Goal: Transaction & Acquisition: Obtain resource

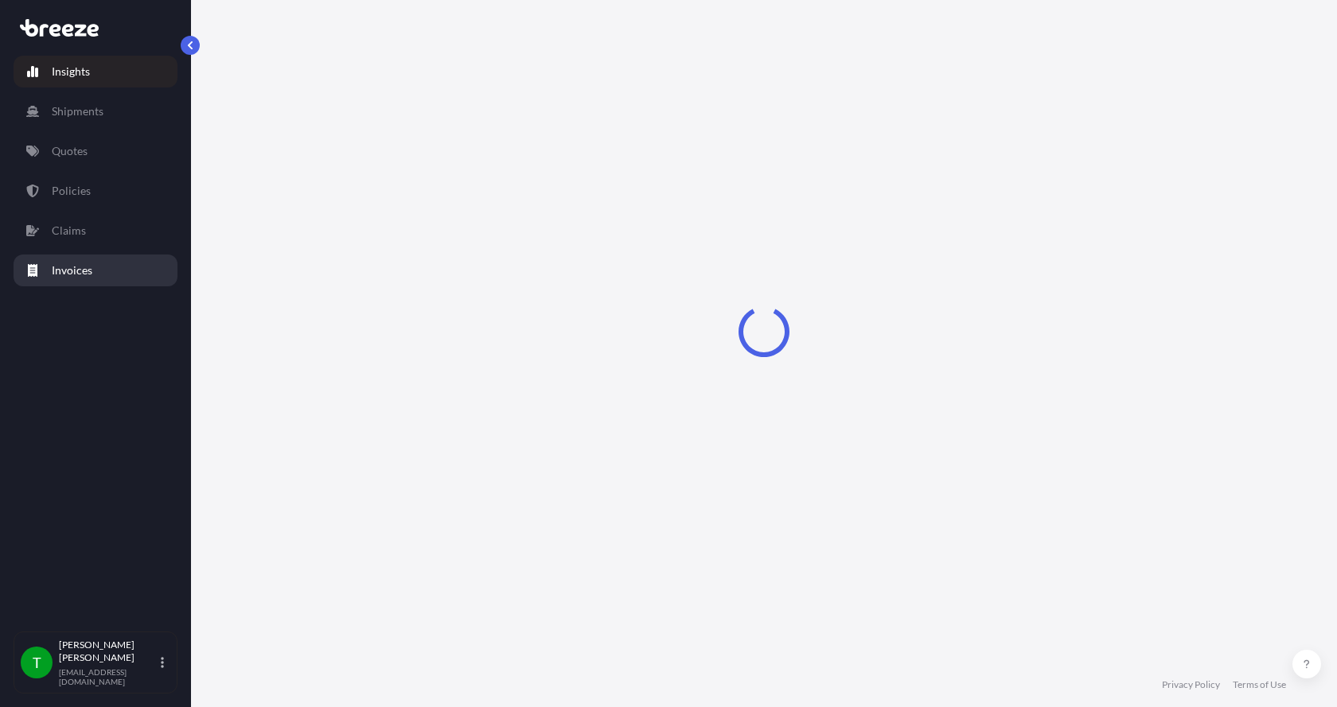
select select "2025"
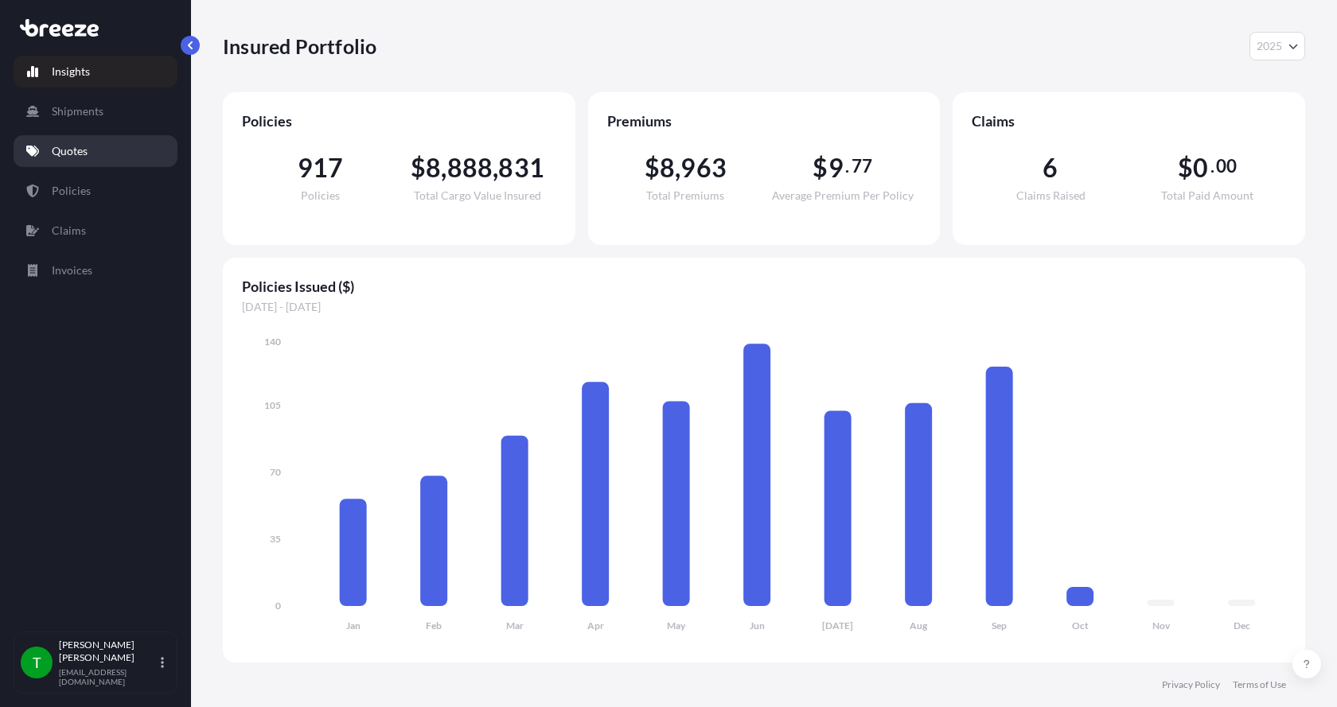
click at [61, 154] on p "Quotes" at bounding box center [70, 151] width 36 height 16
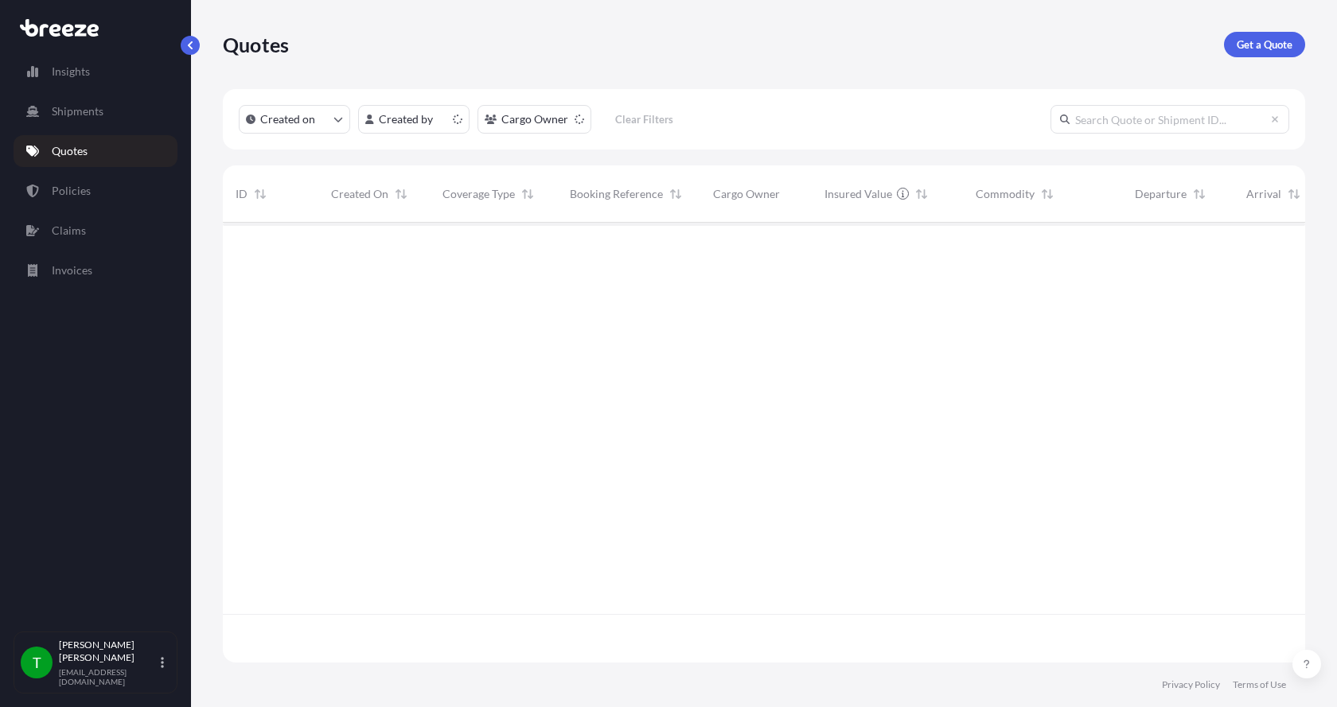
scroll to position [437, 1070]
click at [1268, 42] on p "Get a Quote" at bounding box center [1265, 45] width 56 height 16
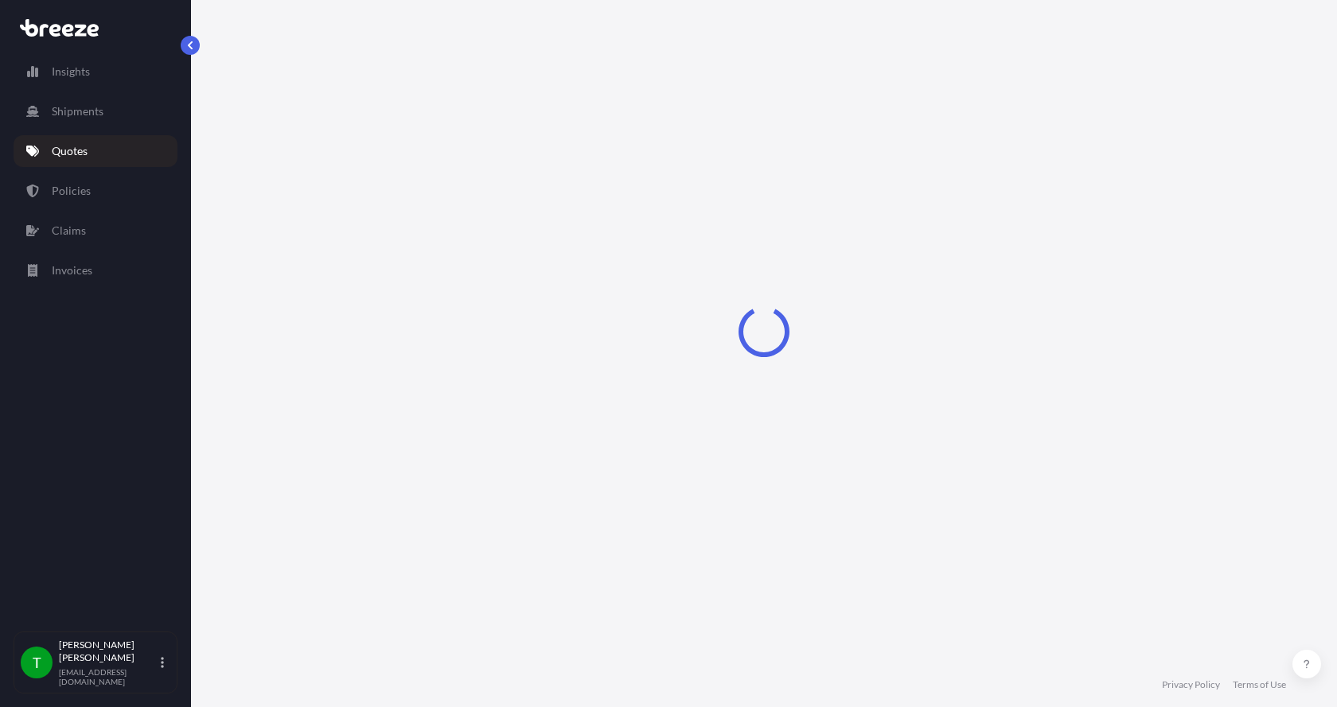
select select "Sea"
select select "1"
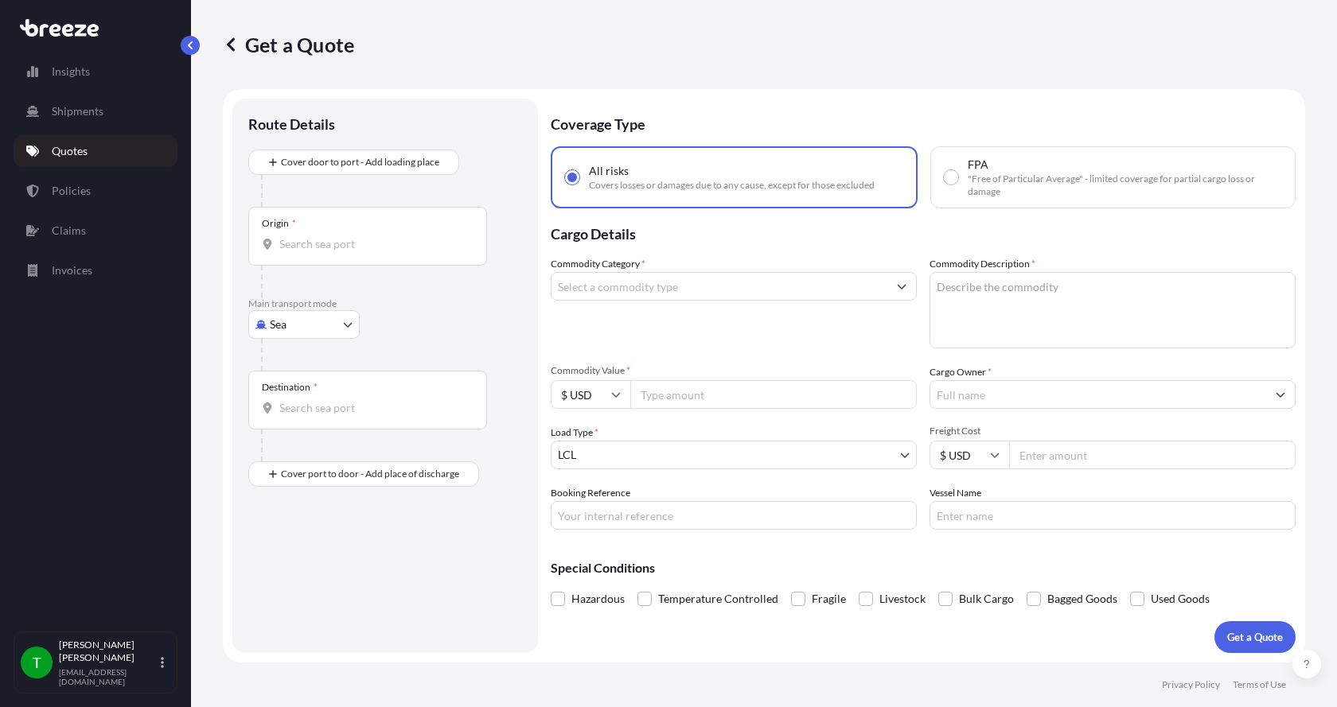
click at [274, 328] on body "Insights Shipments Quotes Policies Claims Invoices T Tim Gieseke tgieseke@jafra…" at bounding box center [668, 353] width 1337 height 707
click at [290, 419] on span "Road" at bounding box center [291, 423] width 25 height 16
select select "Road"
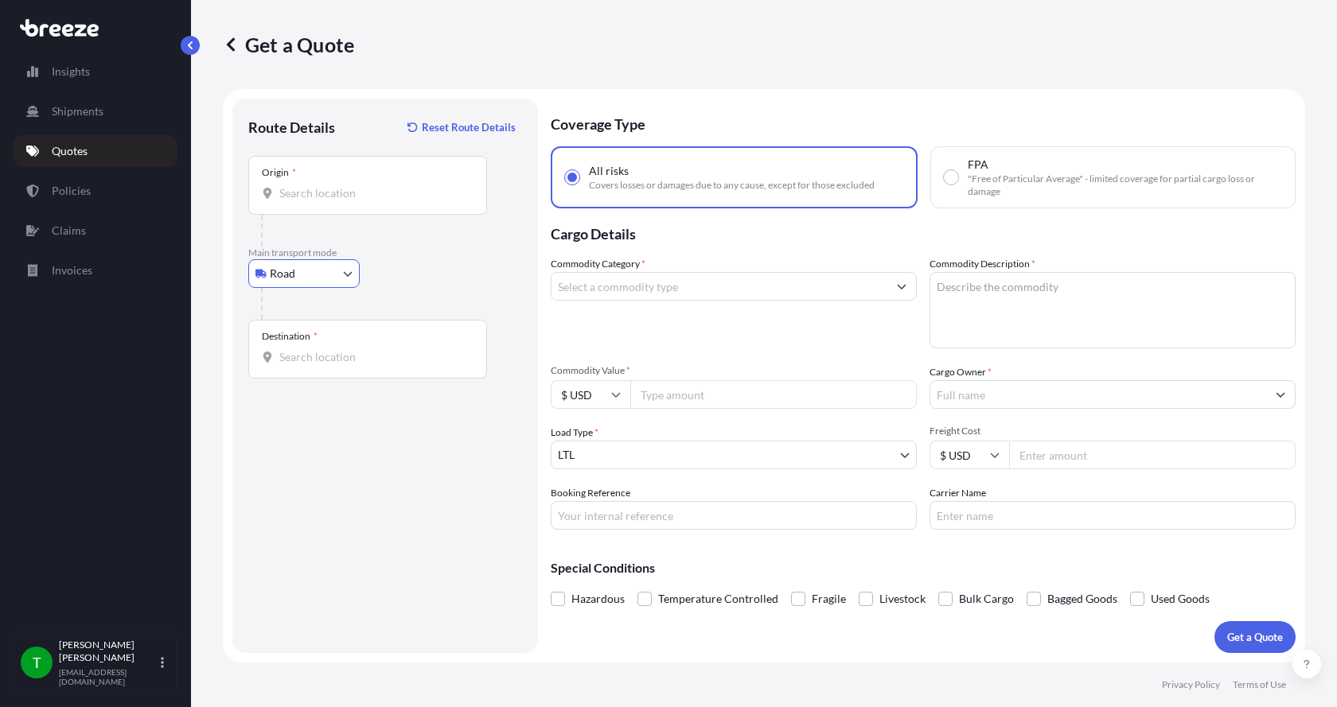
click at [278, 188] on div at bounding box center [368, 193] width 212 height 16
click at [279, 188] on input "Origin *" at bounding box center [373, 193] width 188 height 16
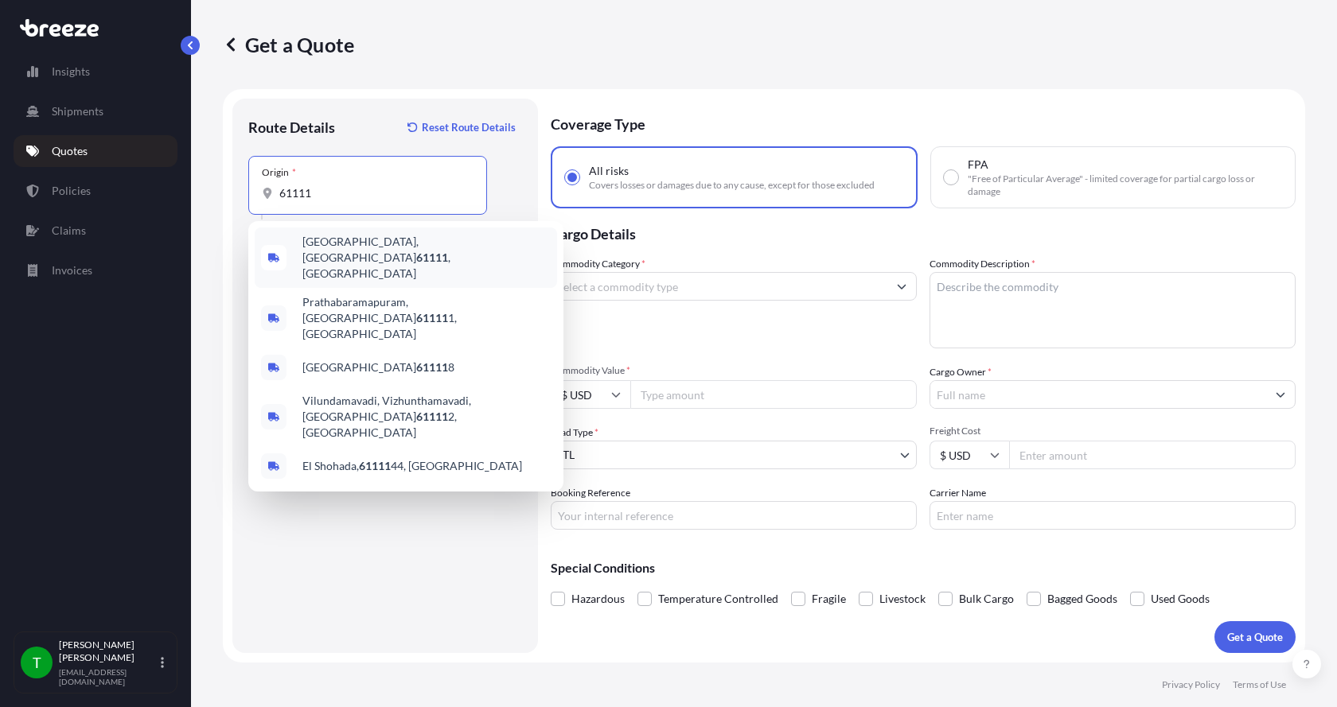
click at [311, 244] on span "Loves Park, IL 61111 , USA" at bounding box center [426, 258] width 248 height 48
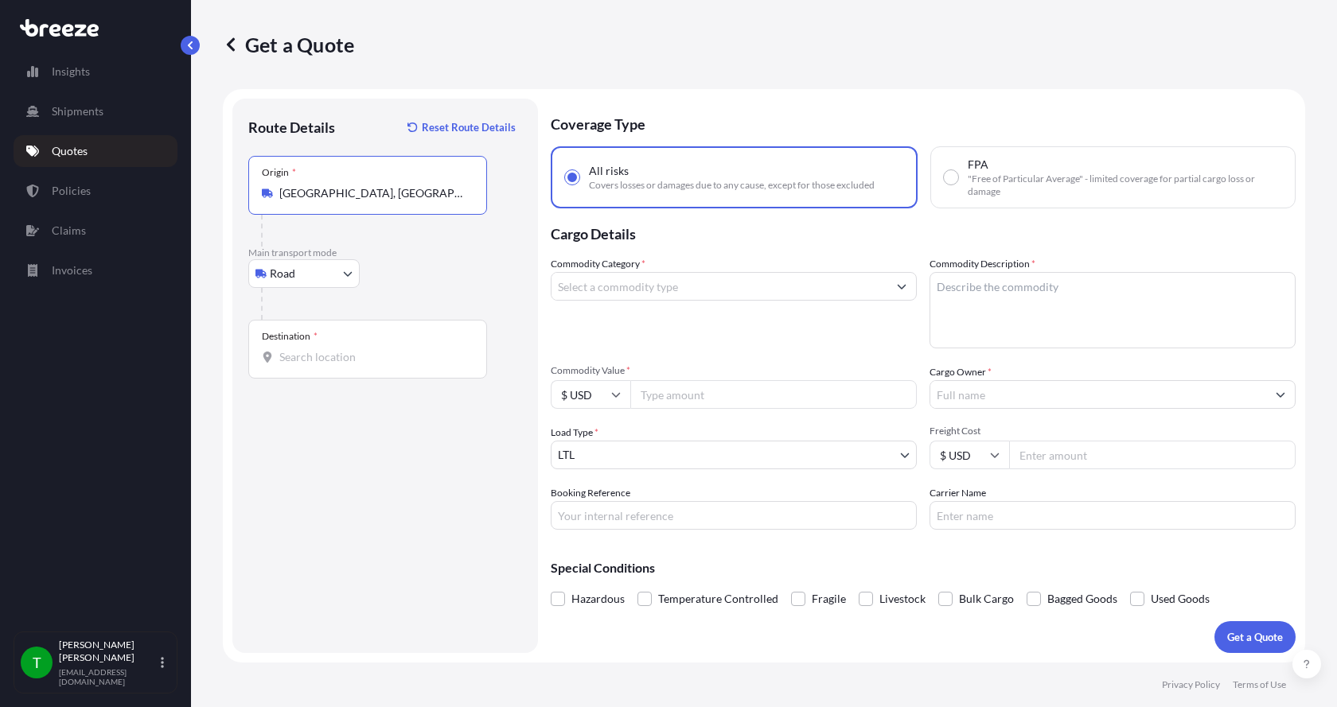
type input "Loves Park, IL 61111, USA"
drag, startPoint x: 279, startPoint y: 353, endPoint x: 302, endPoint y: 365, distance: 26.4
click at [279, 354] on input "Destination *" at bounding box center [373, 357] width 188 height 16
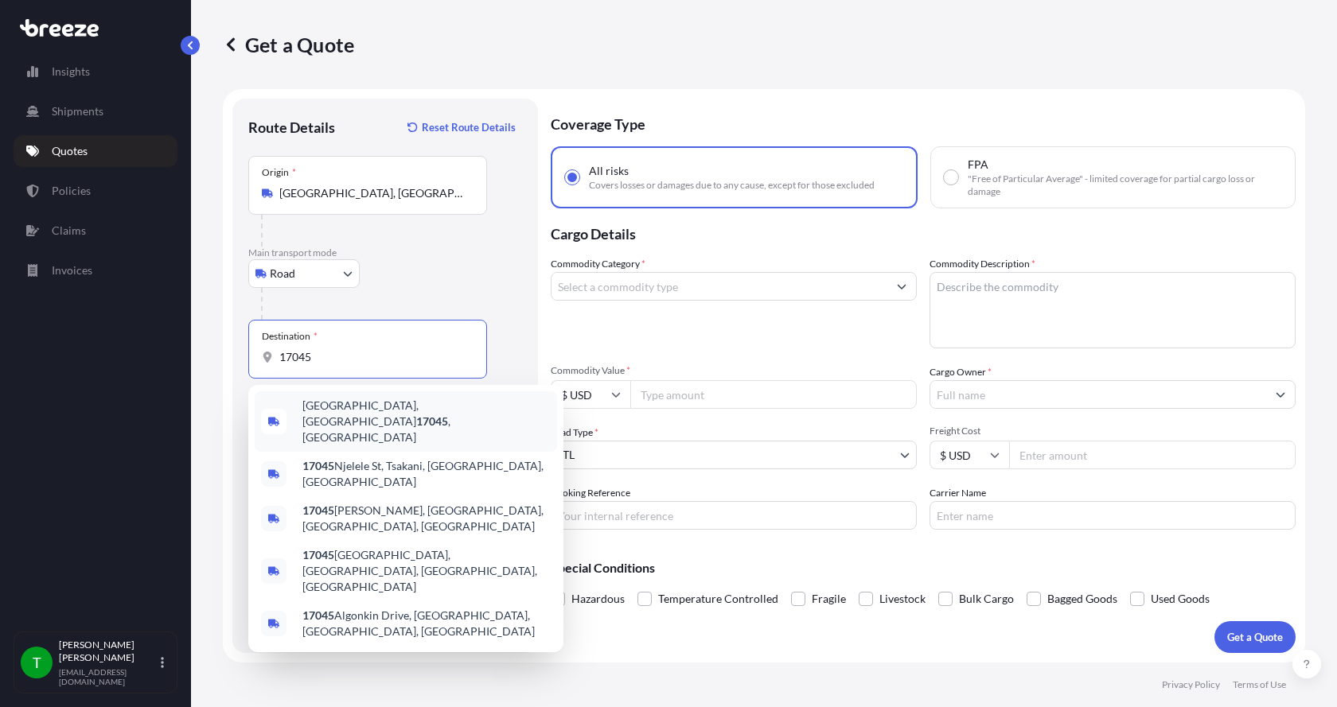
click at [323, 418] on span "Liverpool, PA 17045 , USA" at bounding box center [426, 422] width 248 height 48
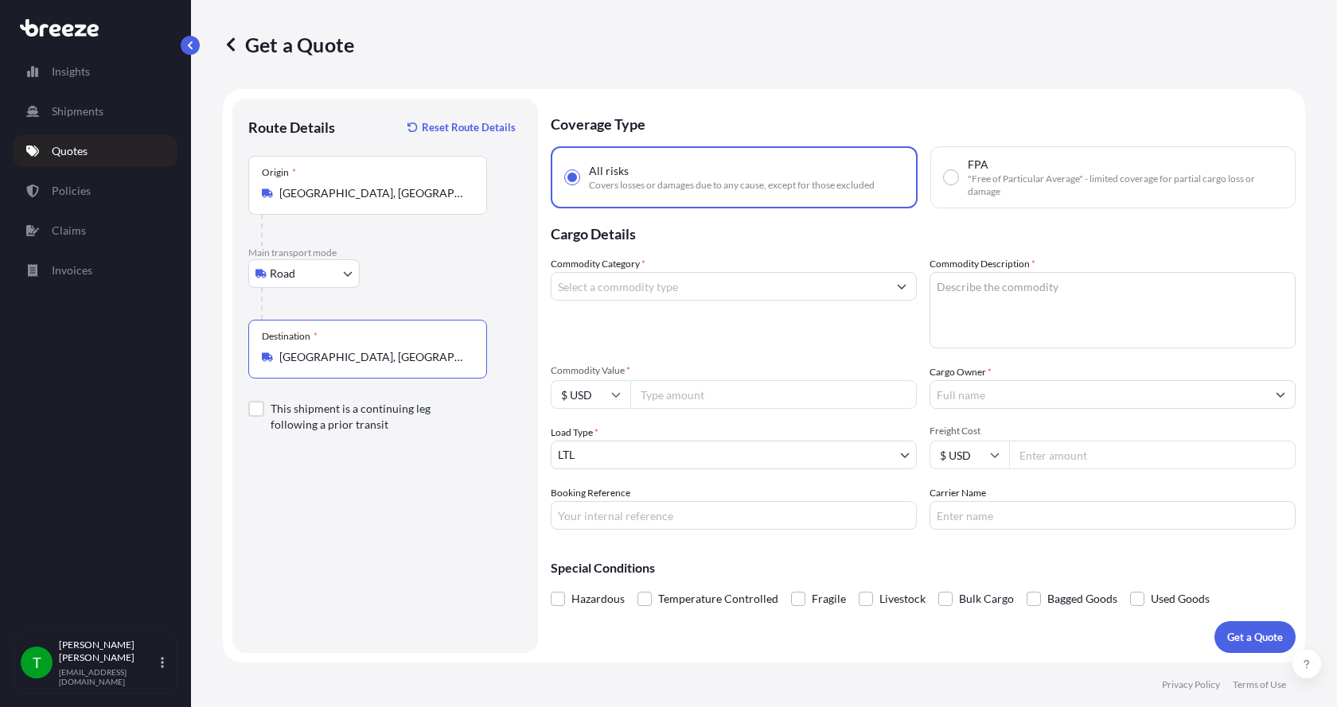
type input "Liverpool, PA 17045, USA"
click at [593, 290] on input "Commodity Category *" at bounding box center [720, 286] width 336 height 29
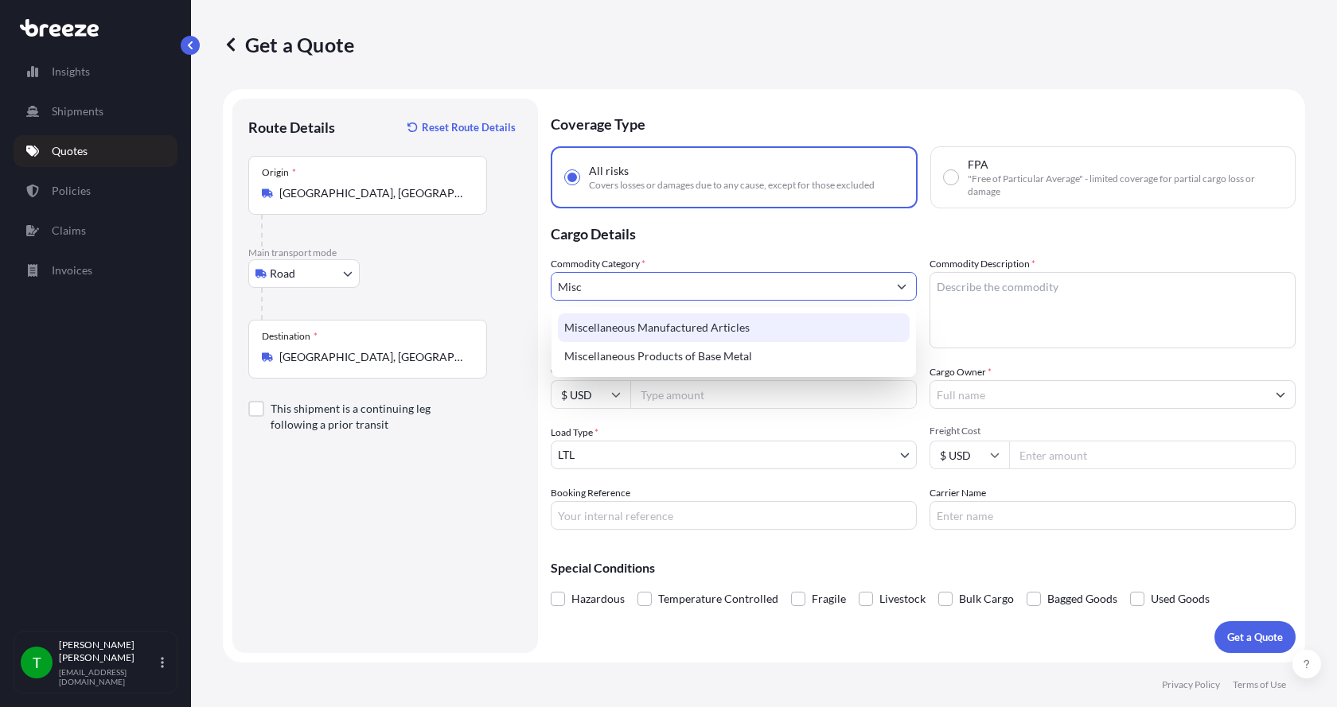
click at [598, 332] on div "Miscellaneous Manufactured Articles" at bounding box center [734, 328] width 352 height 29
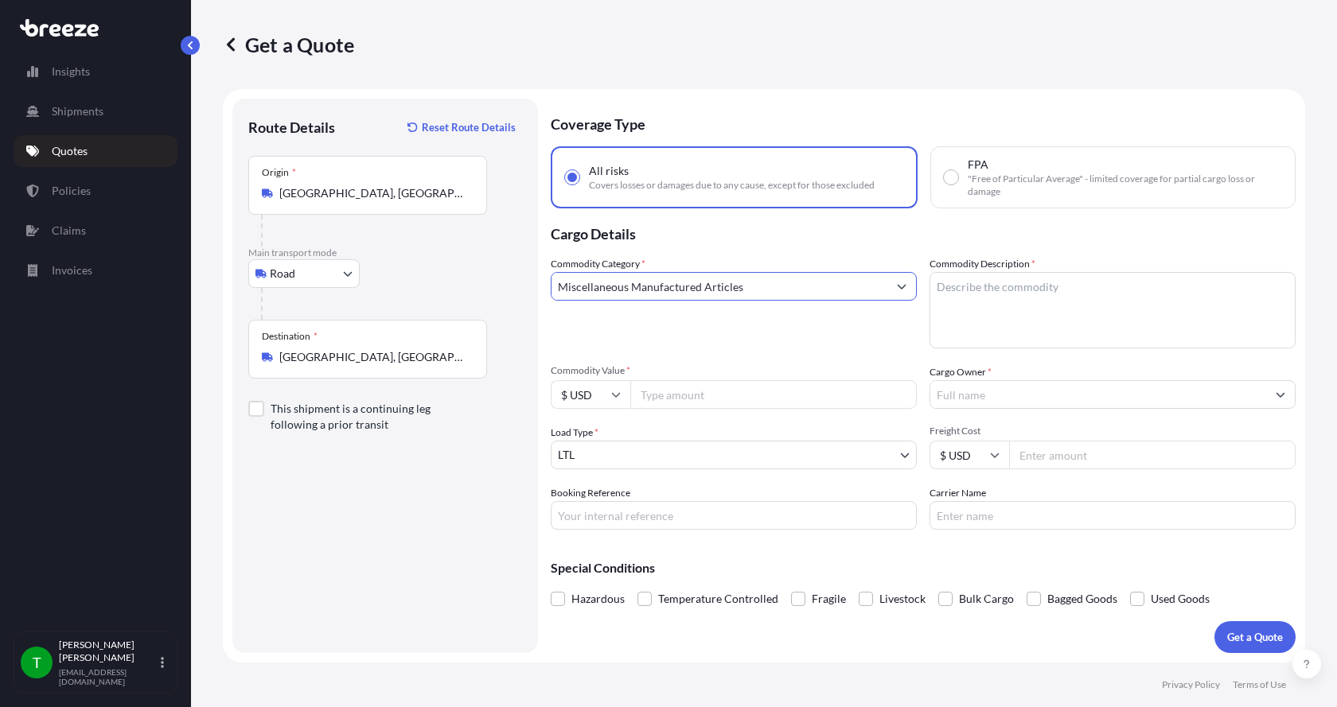
type input "Miscellaneous Manufactured Articles"
click at [953, 279] on textarea "Commodity Description *" at bounding box center [1113, 310] width 366 height 76
type textarea "Control Panel Assy"
click at [721, 396] on input "Commodity Value *" at bounding box center [773, 394] width 287 height 29
click at [655, 398] on input "Commodity Value *" at bounding box center [773, 394] width 287 height 29
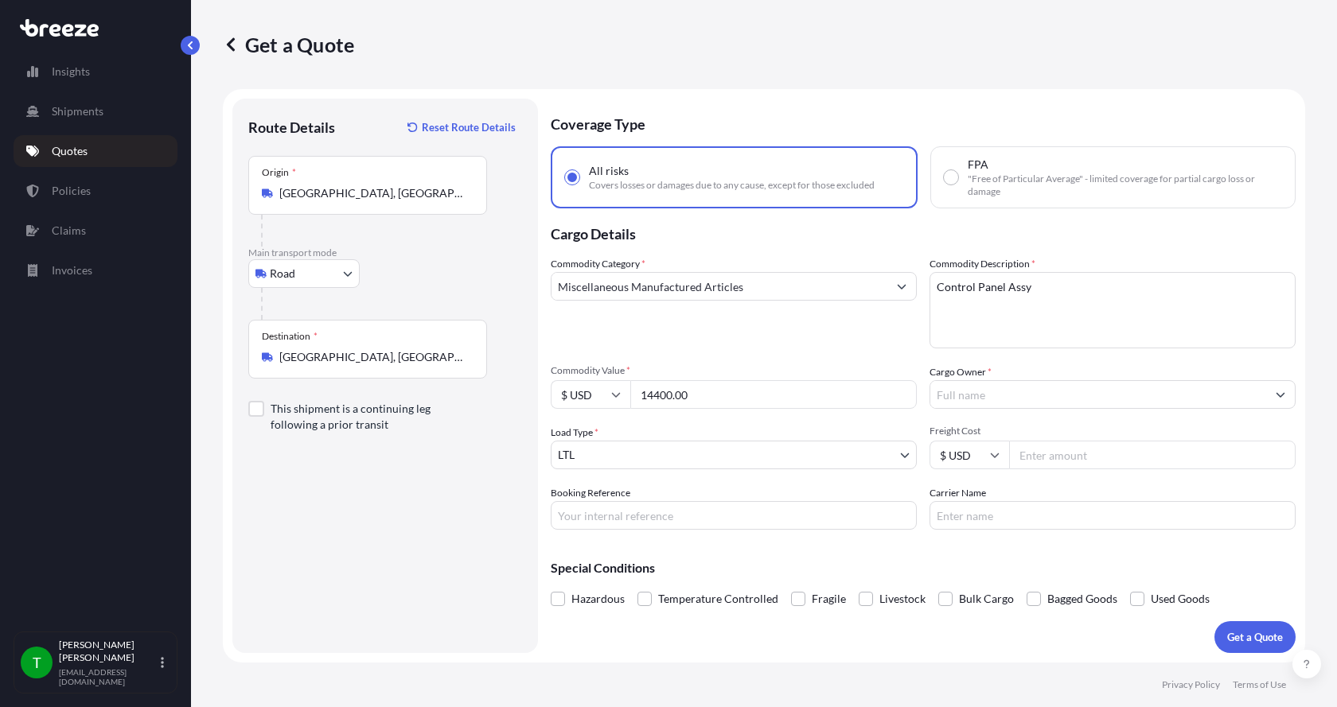
type input "14400.00"
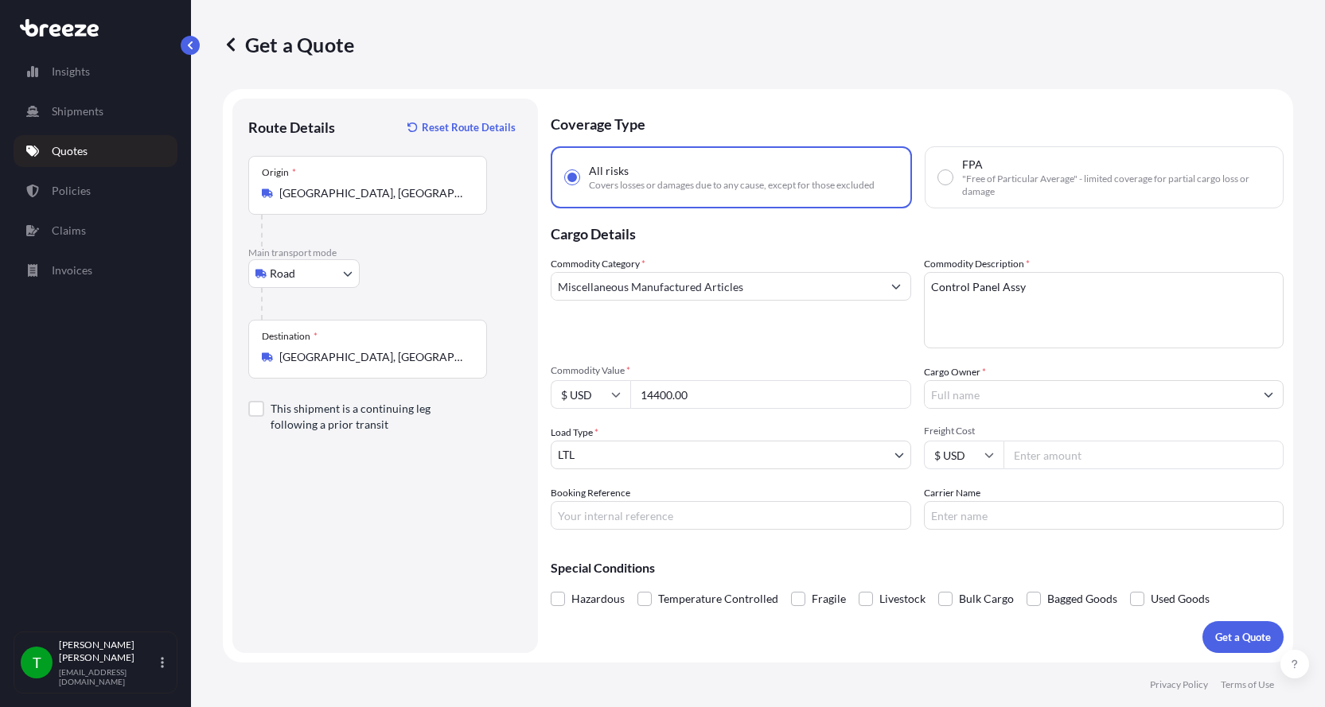
click at [976, 399] on input "Cargo Owner *" at bounding box center [1090, 394] width 330 height 29
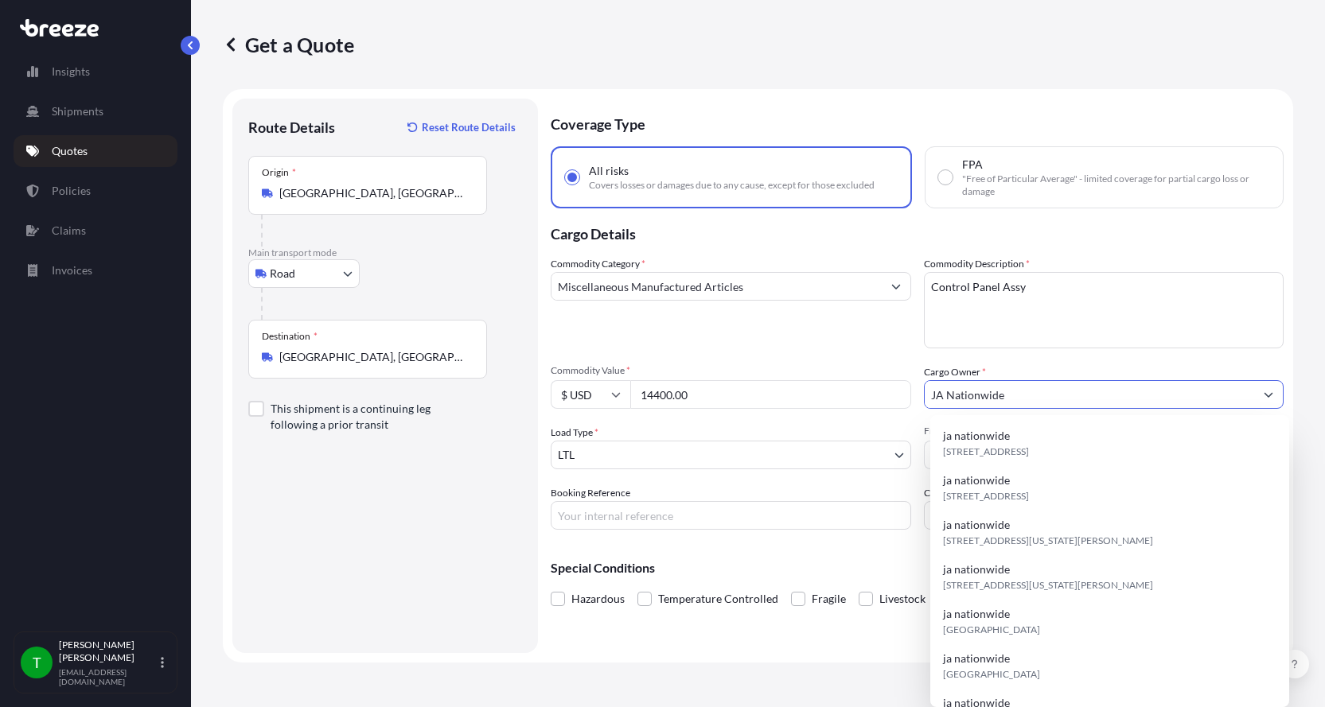
type input "JA Nationwide"
click at [641, 513] on input "Booking Reference" at bounding box center [731, 515] width 361 height 29
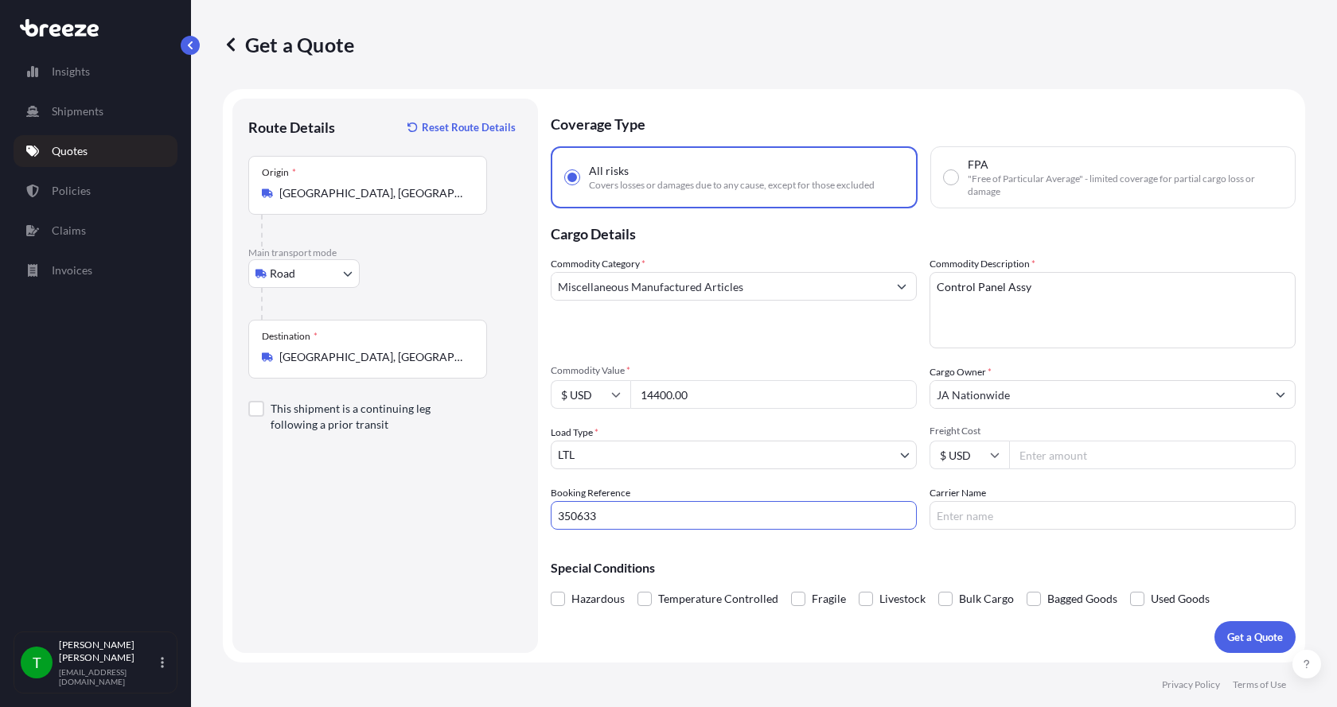
type input "350633"
click at [1047, 452] on input "Freight Cost" at bounding box center [1152, 455] width 287 height 29
type input "360.00"
click at [983, 518] on input "Carrier Name" at bounding box center [1113, 515] width 366 height 29
type input "Dohrn"
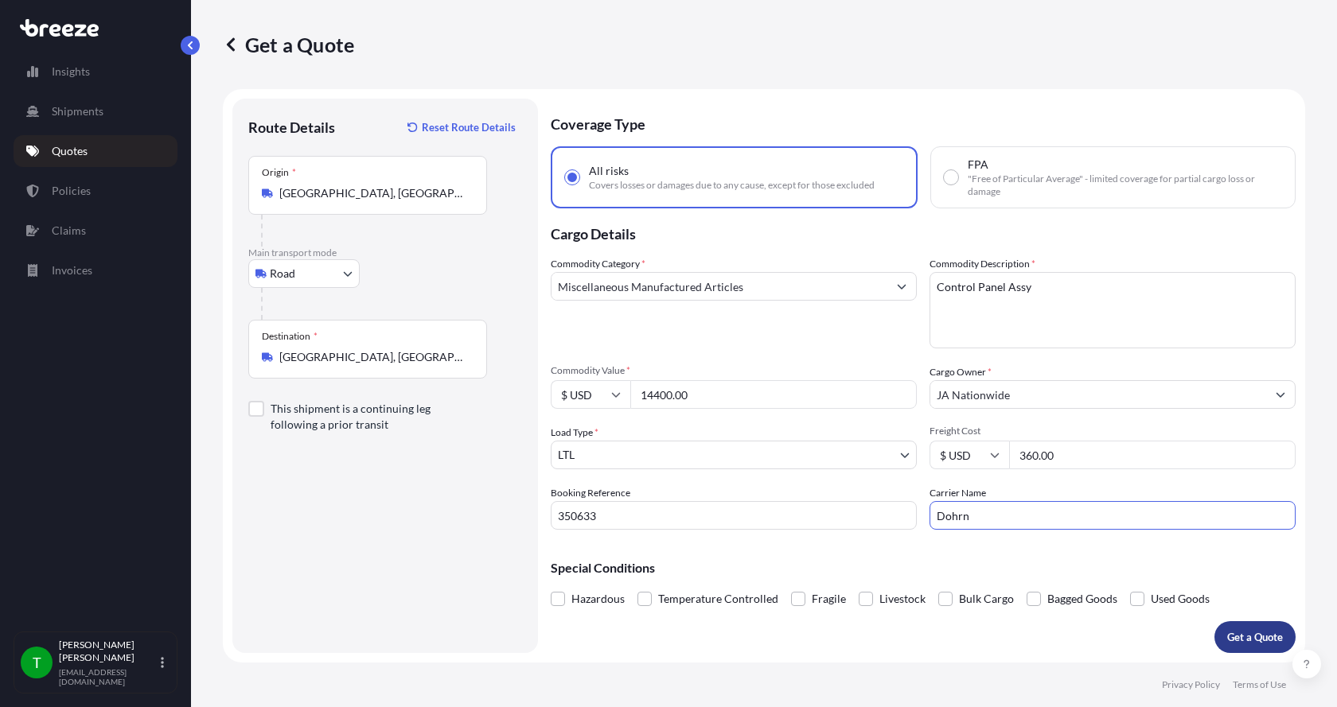
click at [1229, 629] on button "Get a Quote" at bounding box center [1254, 638] width 81 height 32
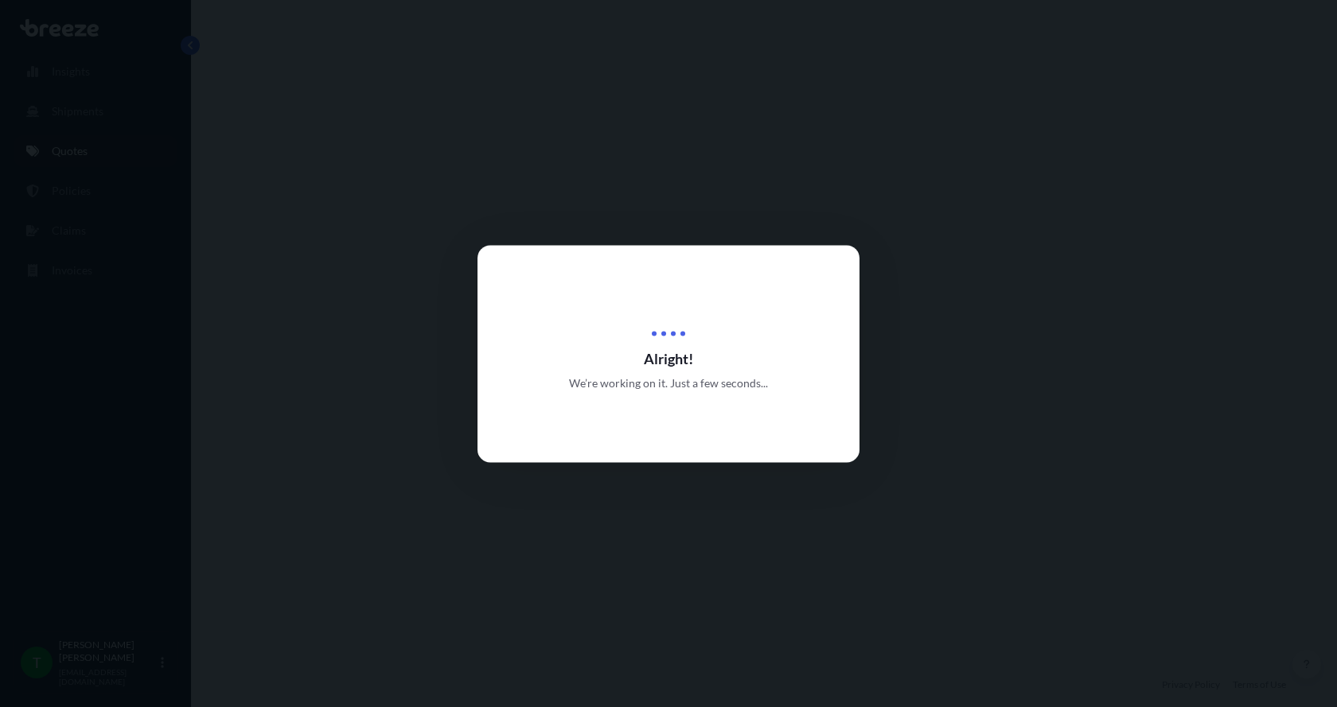
select select "Road"
select select "1"
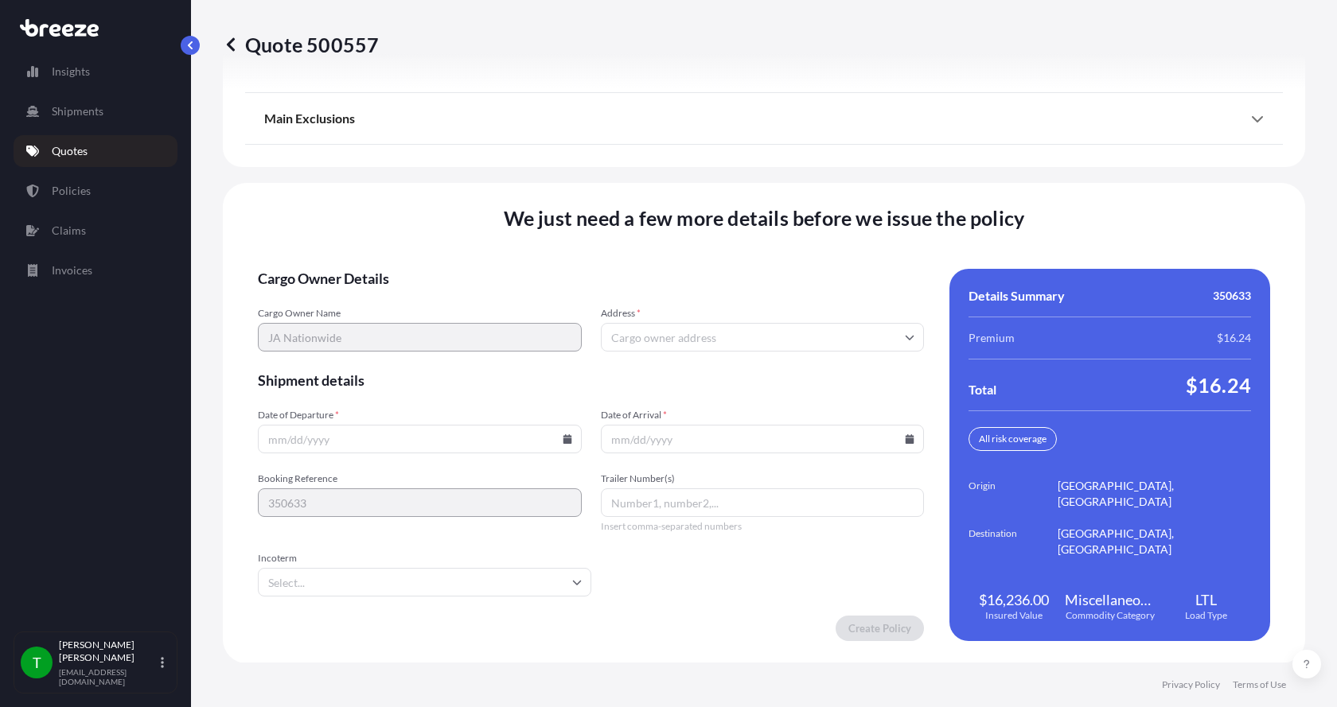
scroll to position [2094, 0]
click at [676, 333] on input "Address *" at bounding box center [763, 336] width 324 height 29
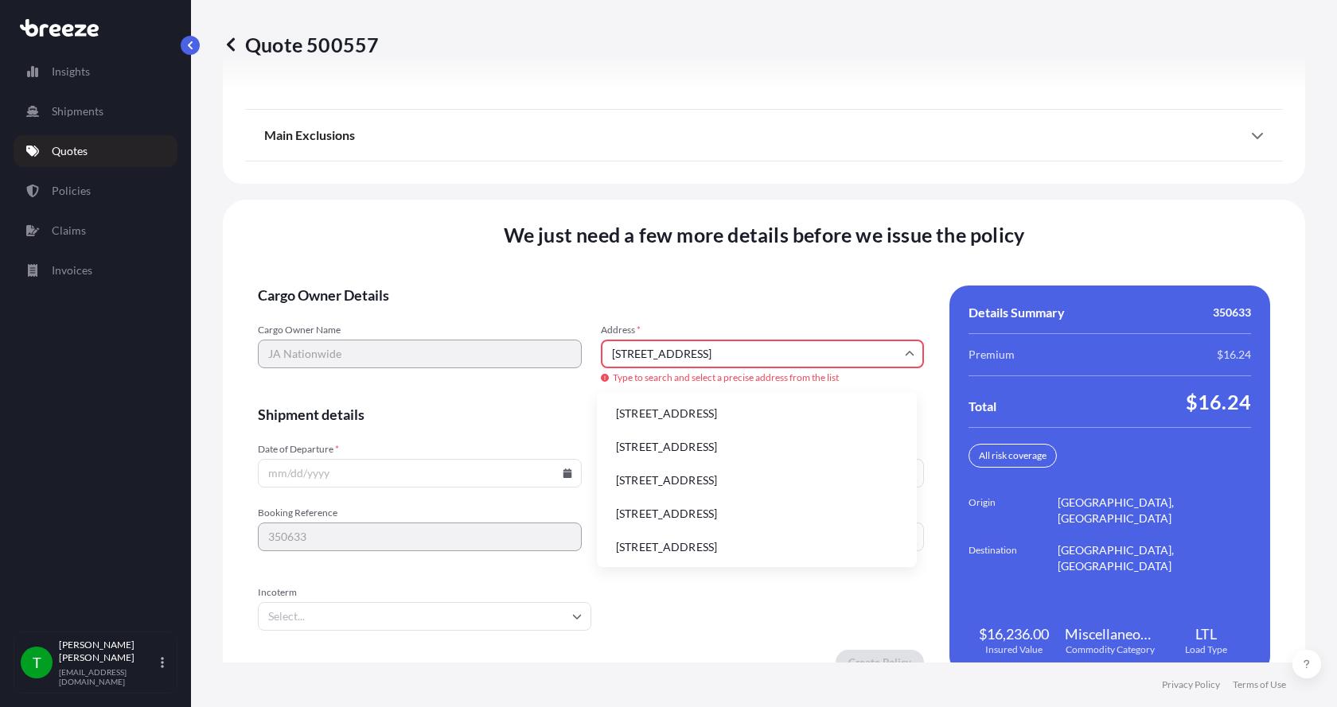
click at [655, 413] on li "6306 N Alpine Rd, Loves Park, IL, USA" at bounding box center [756, 414] width 307 height 30
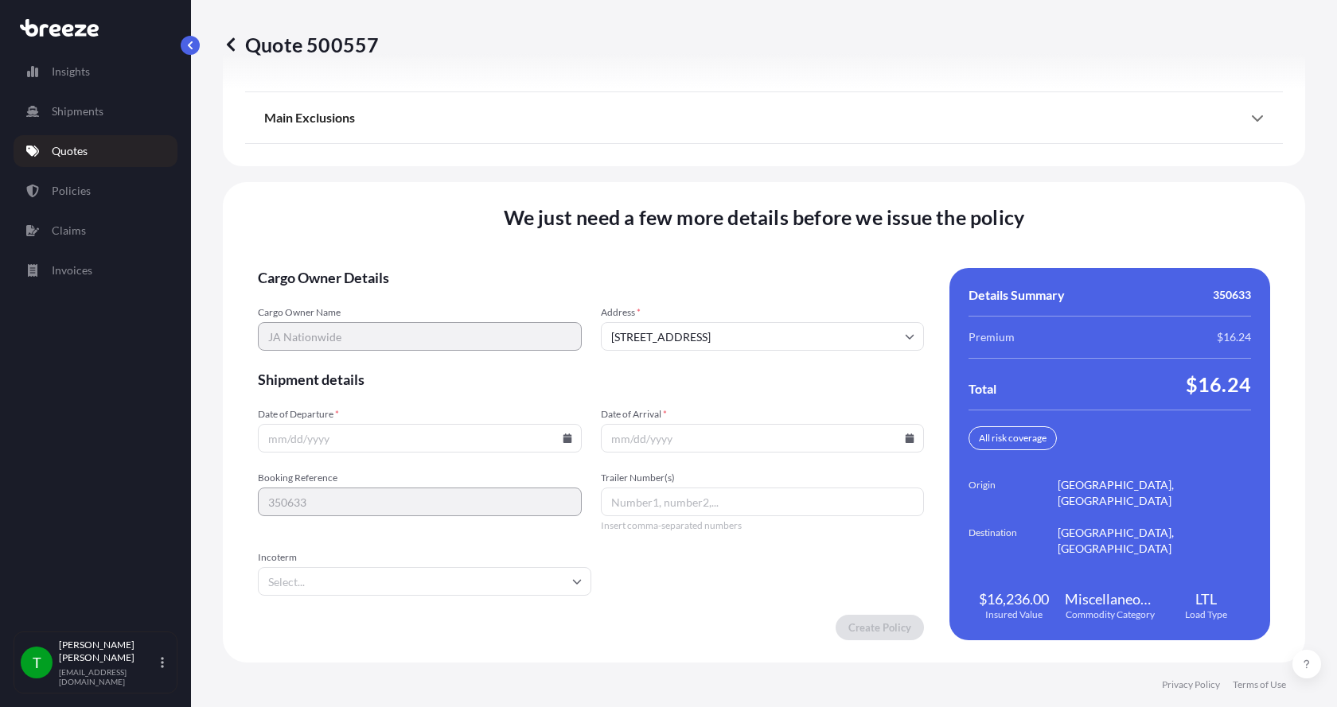
type input "6306 N Alpine Rd, Loves Park, IL 61111, USA"
click at [563, 437] on icon at bounding box center [568, 439] width 10 height 10
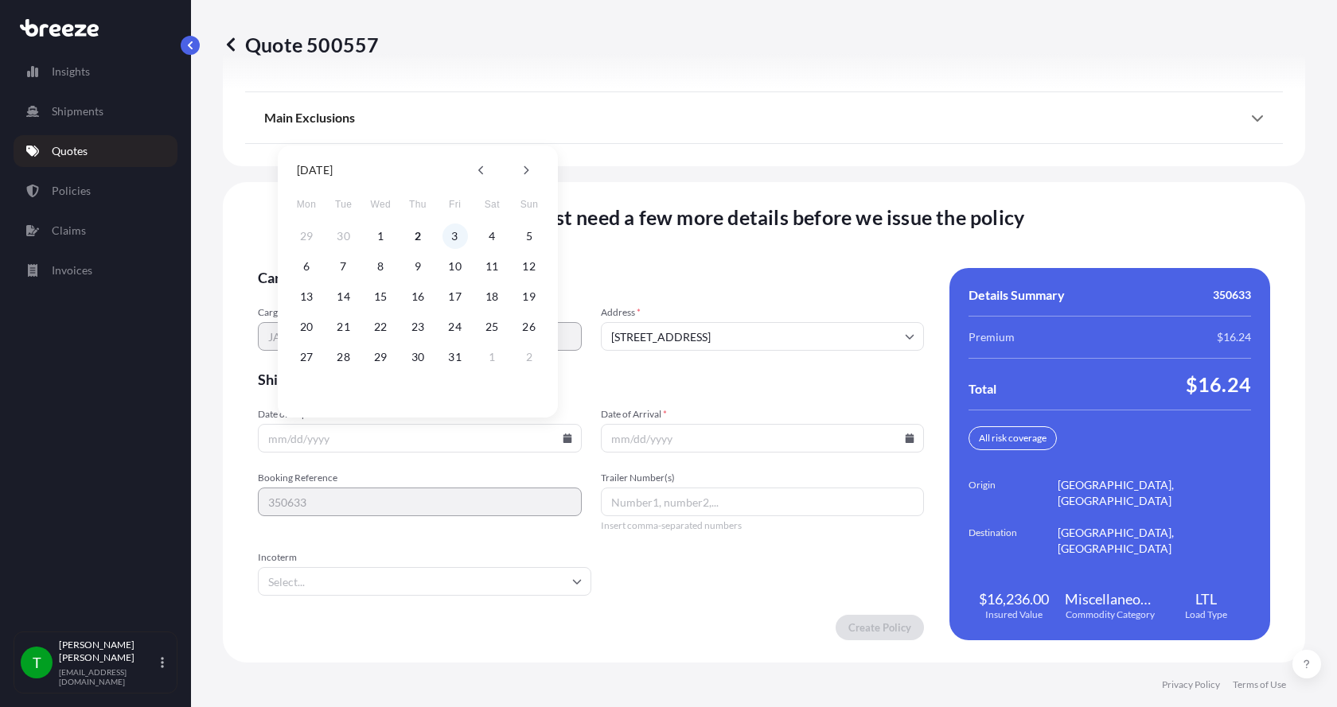
click at [452, 236] on button "3" at bounding box center [454, 236] width 25 height 25
type input "10/03/2025"
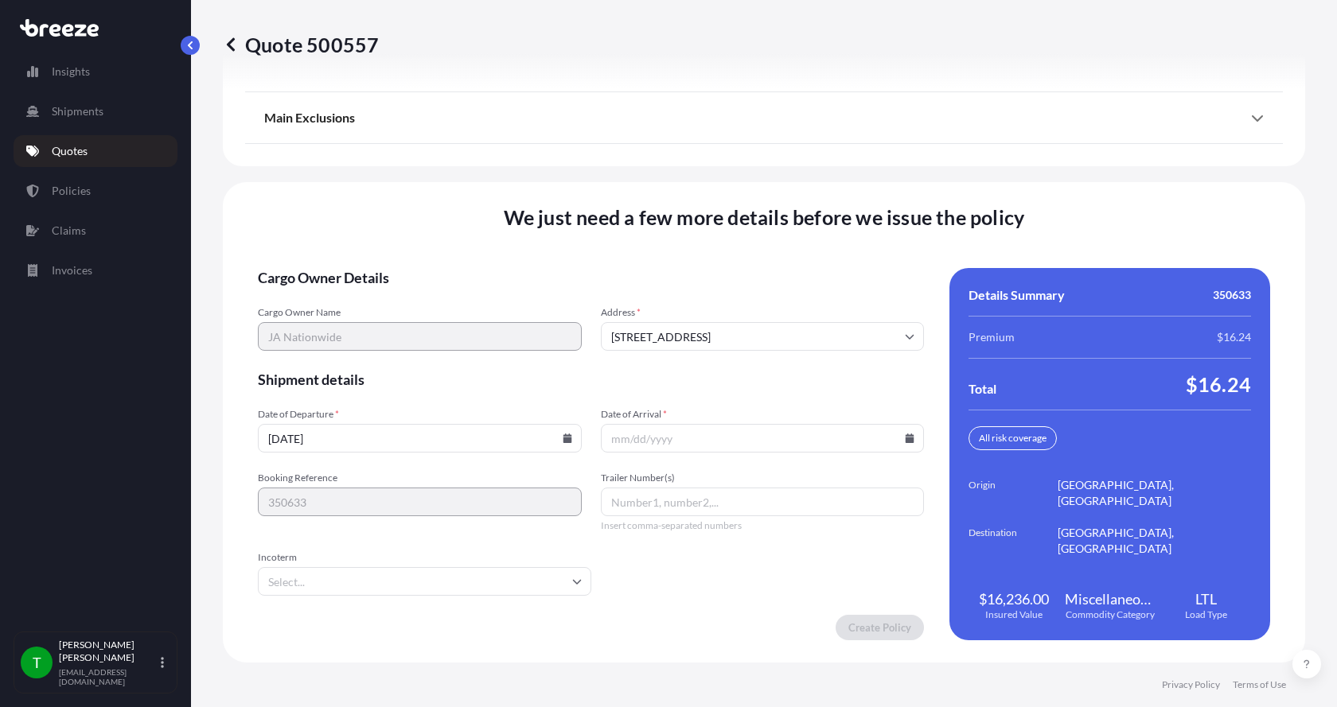
click at [452, 309] on button "3" at bounding box center [445, 316] width 19 height 14
click at [906, 439] on icon at bounding box center [910, 439] width 9 height 10
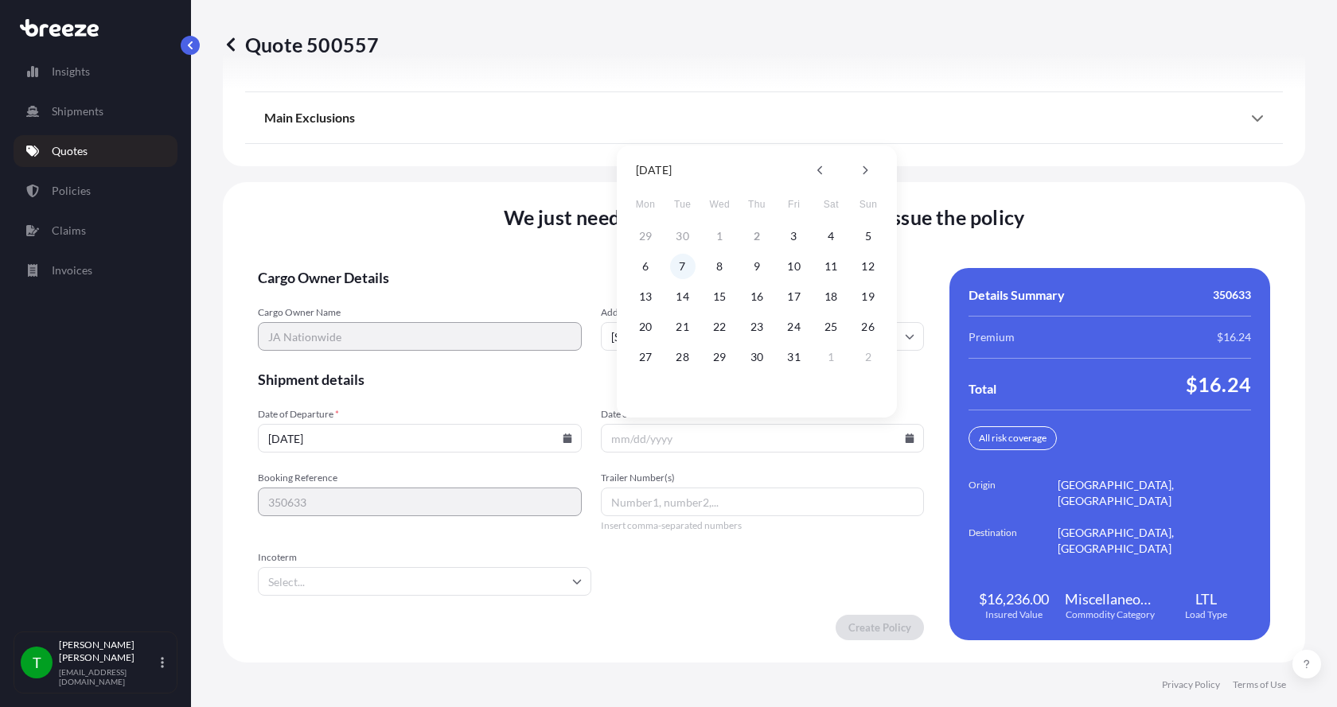
click at [684, 269] on button "7" at bounding box center [682, 266] width 25 height 25
type input "[DATE]"
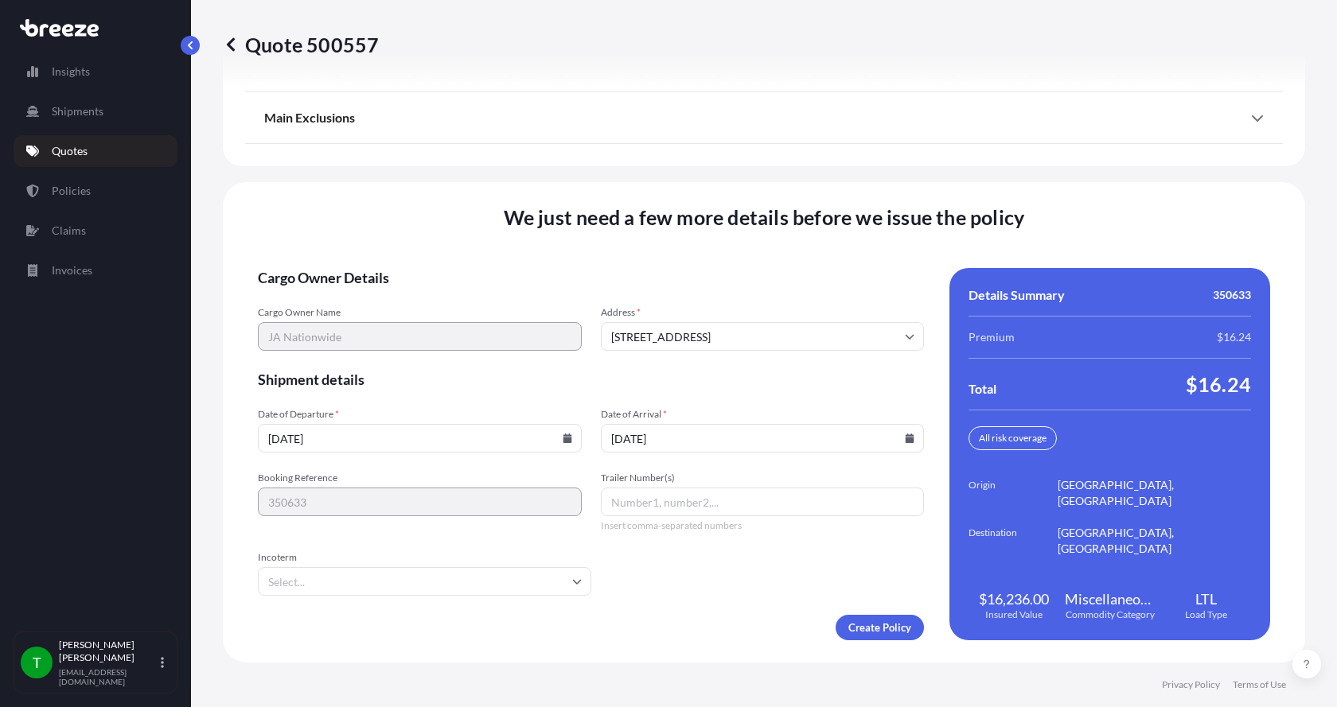
click at [692, 325] on button "7" at bounding box center [701, 332] width 19 height 14
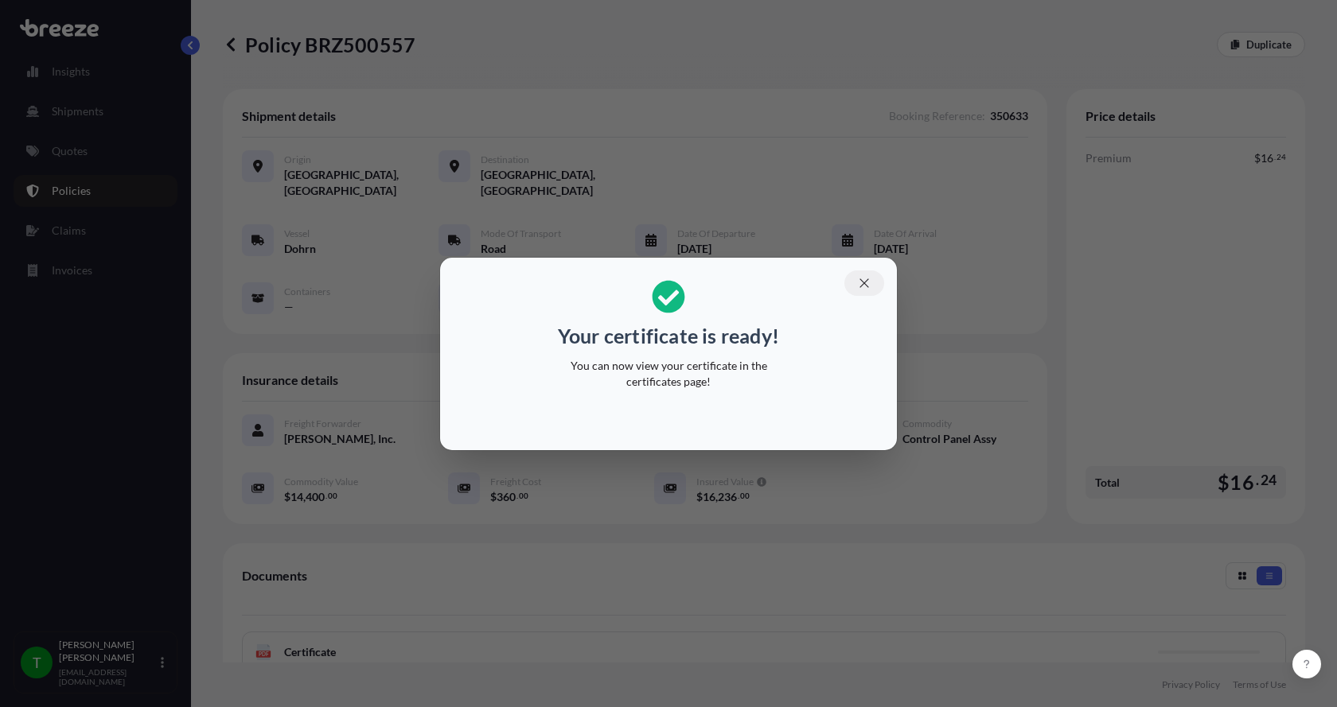
click at [862, 282] on icon "button" at bounding box center [864, 283] width 14 height 14
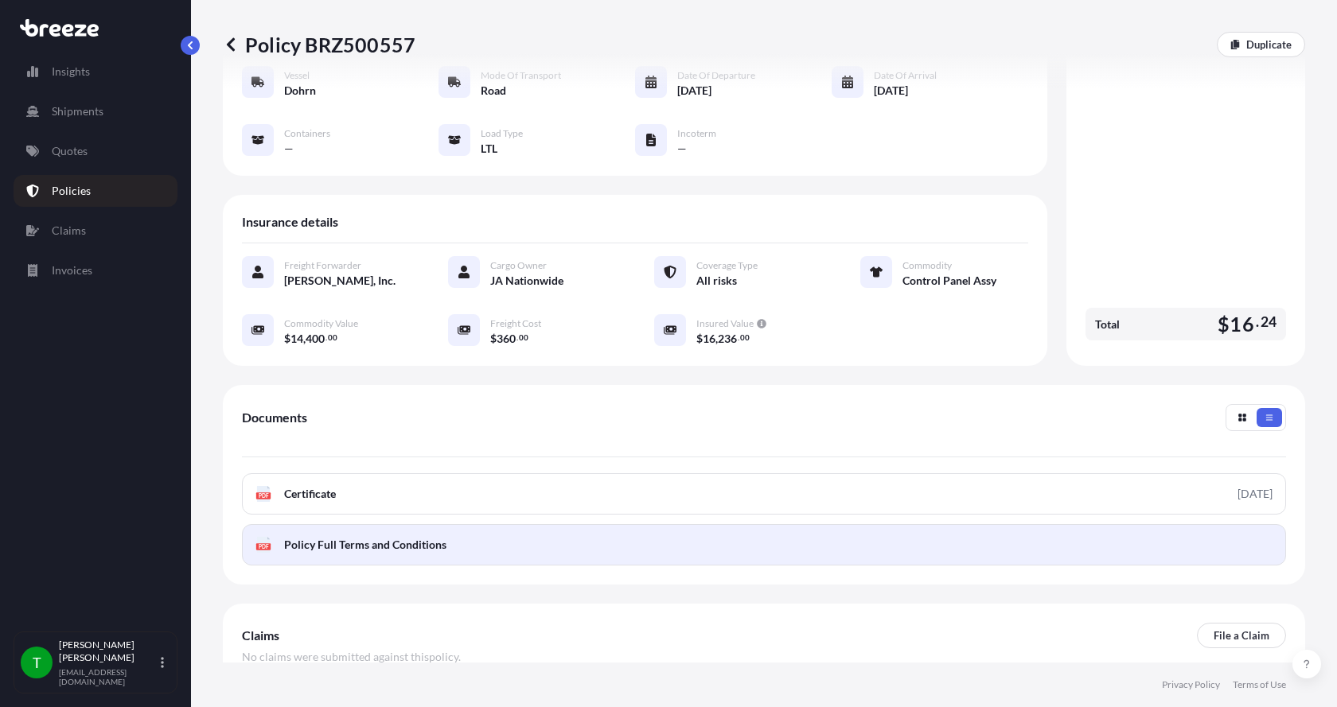
scroll to position [159, 0]
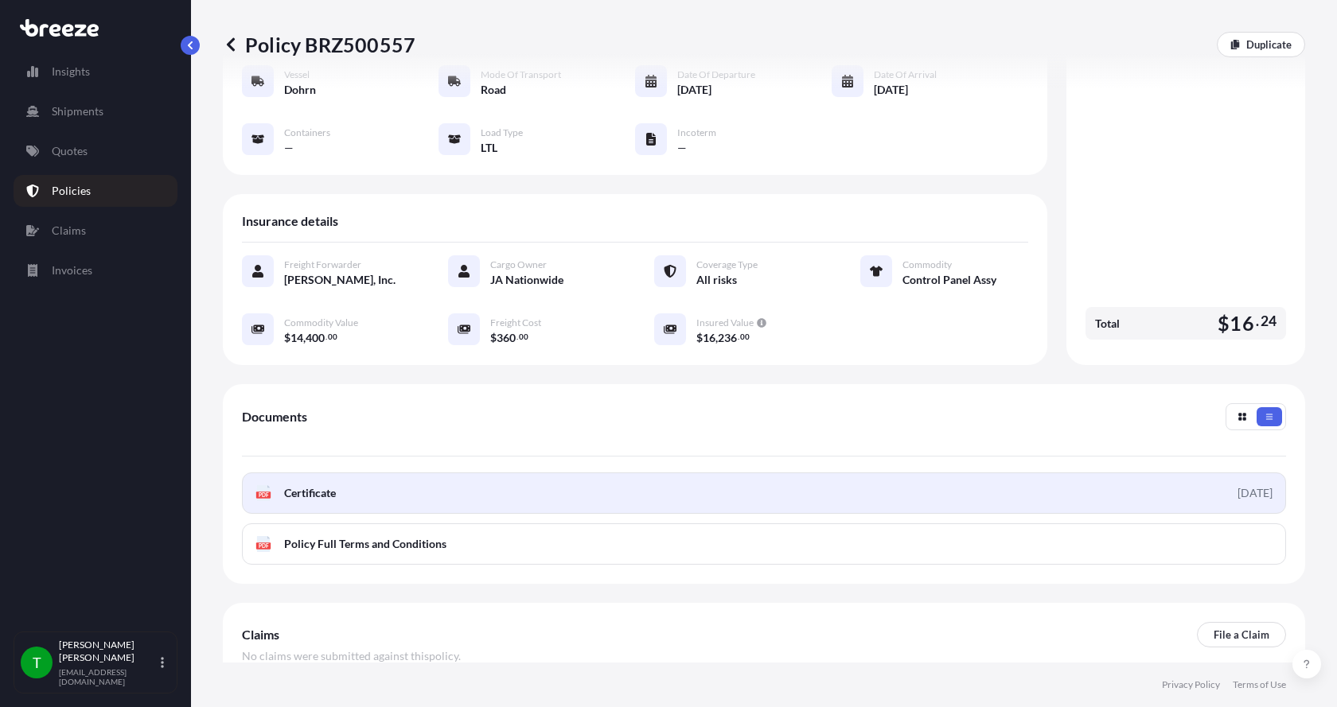
click at [287, 485] on span "Certificate" at bounding box center [310, 493] width 52 height 16
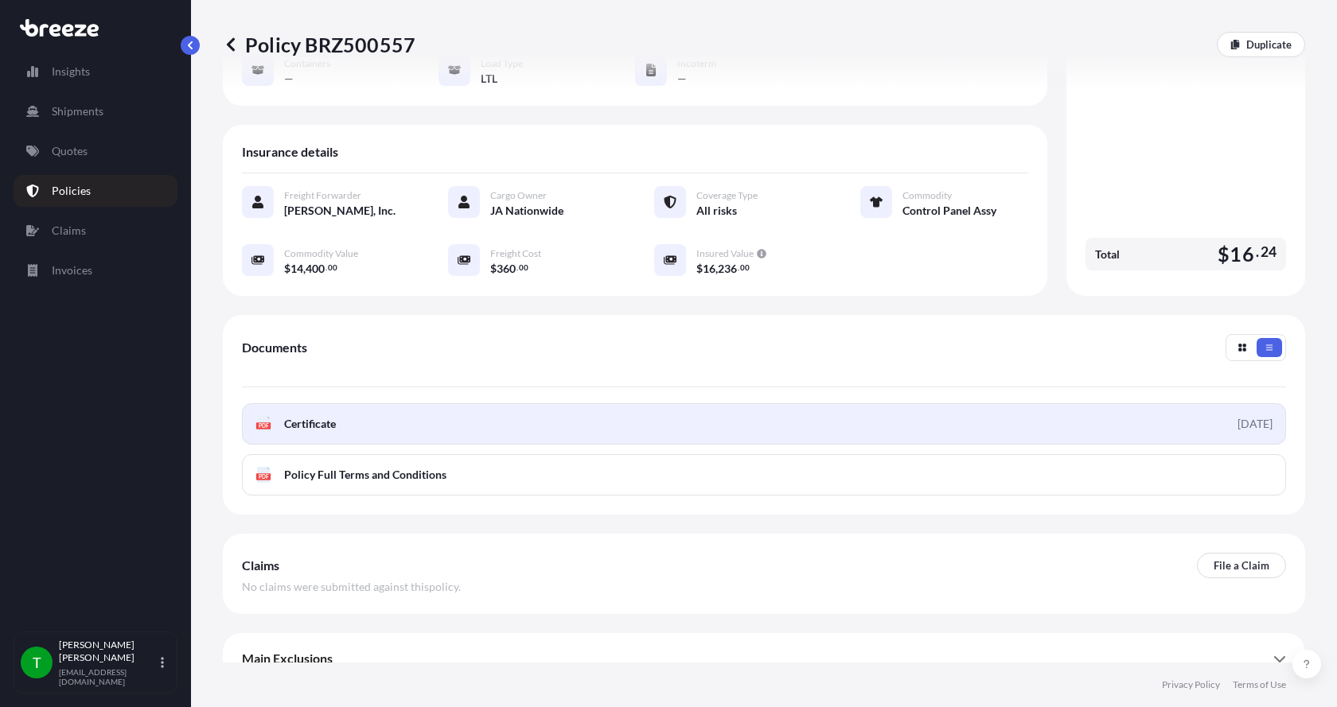
scroll to position [234, 0]
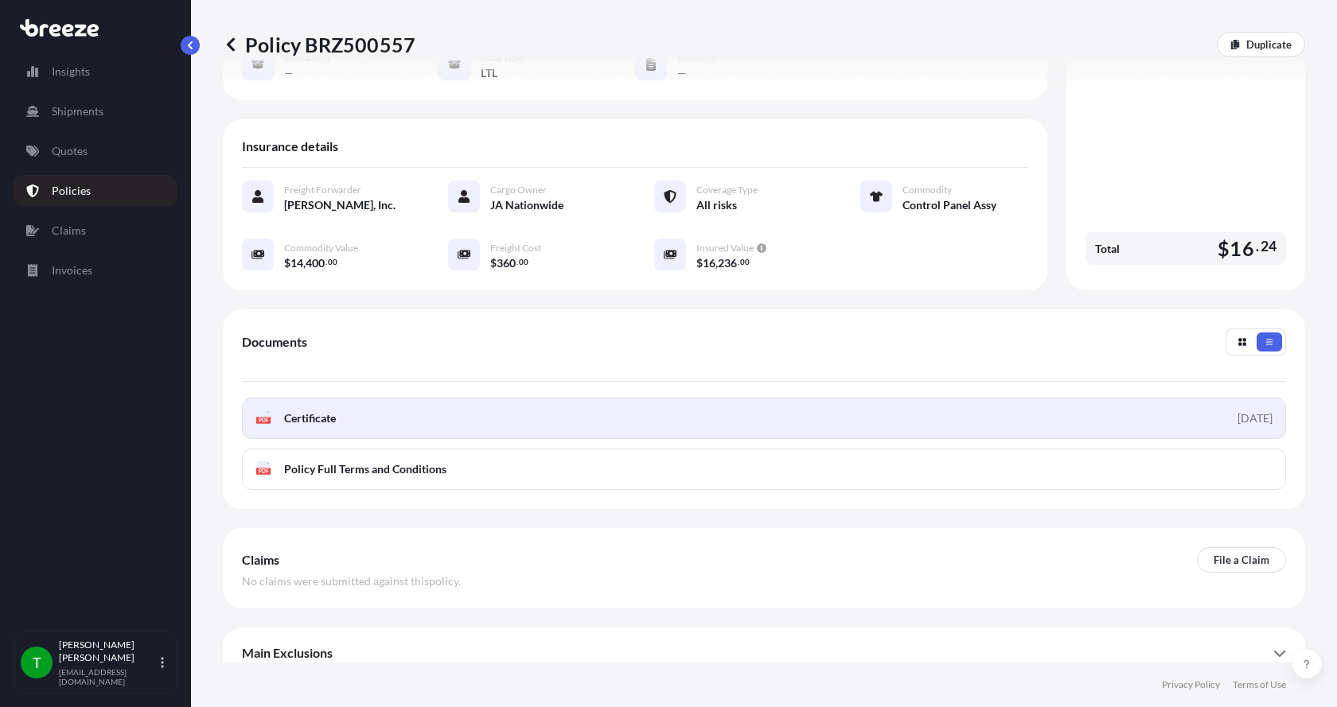
click at [306, 411] on span "Certificate" at bounding box center [310, 419] width 52 height 16
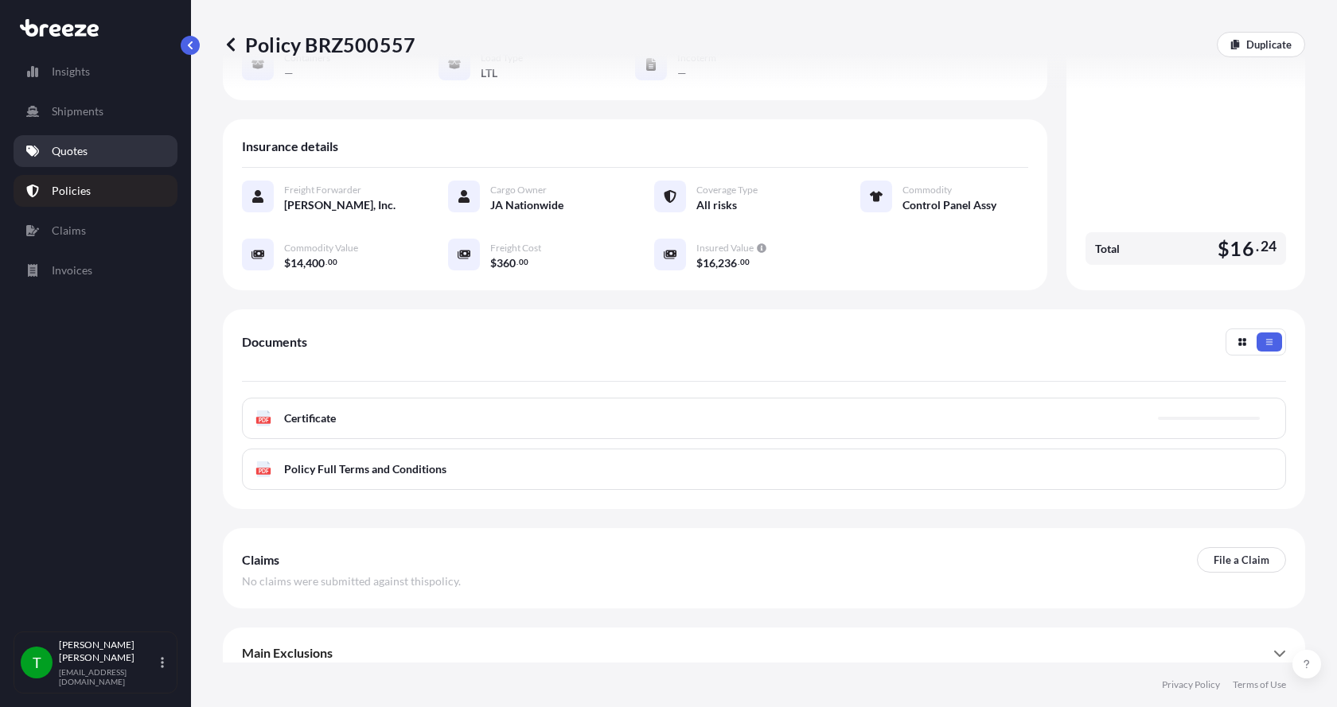
click at [59, 152] on p "Quotes" at bounding box center [70, 151] width 36 height 16
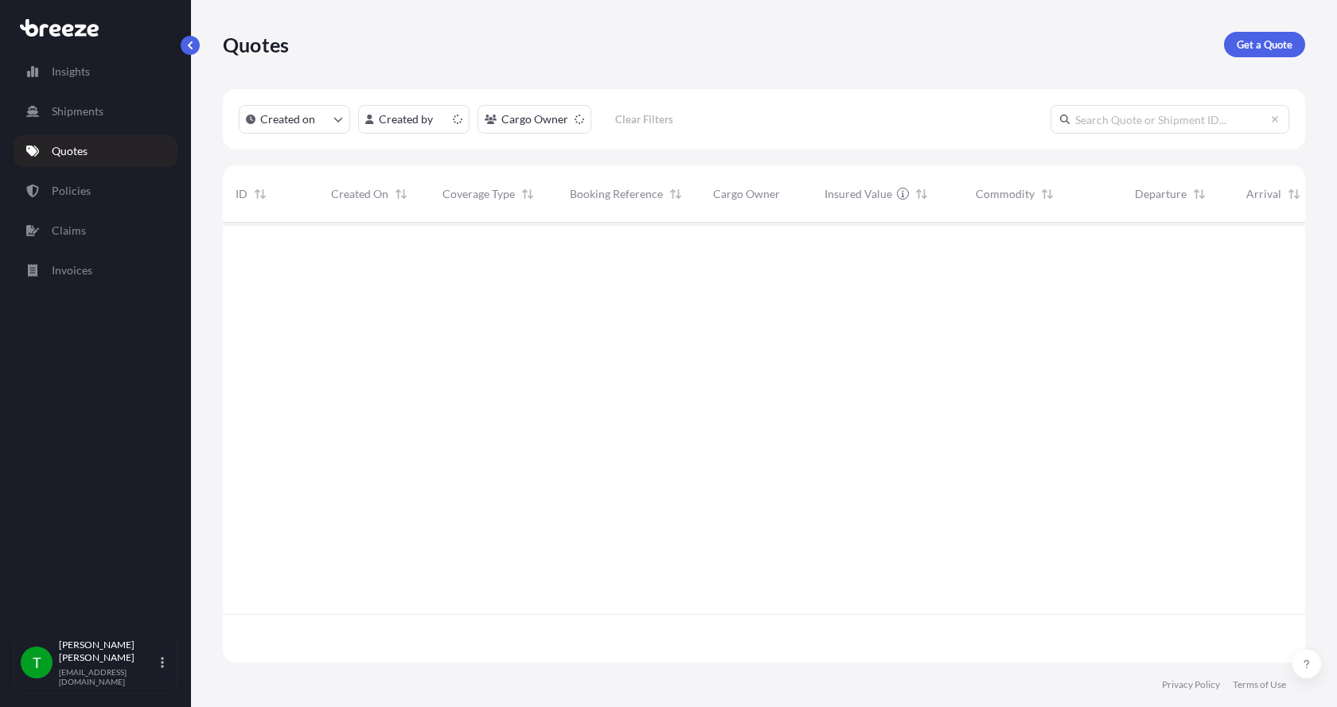
scroll to position [437, 1070]
click at [1254, 41] on p "Get a Quote" at bounding box center [1265, 45] width 56 height 16
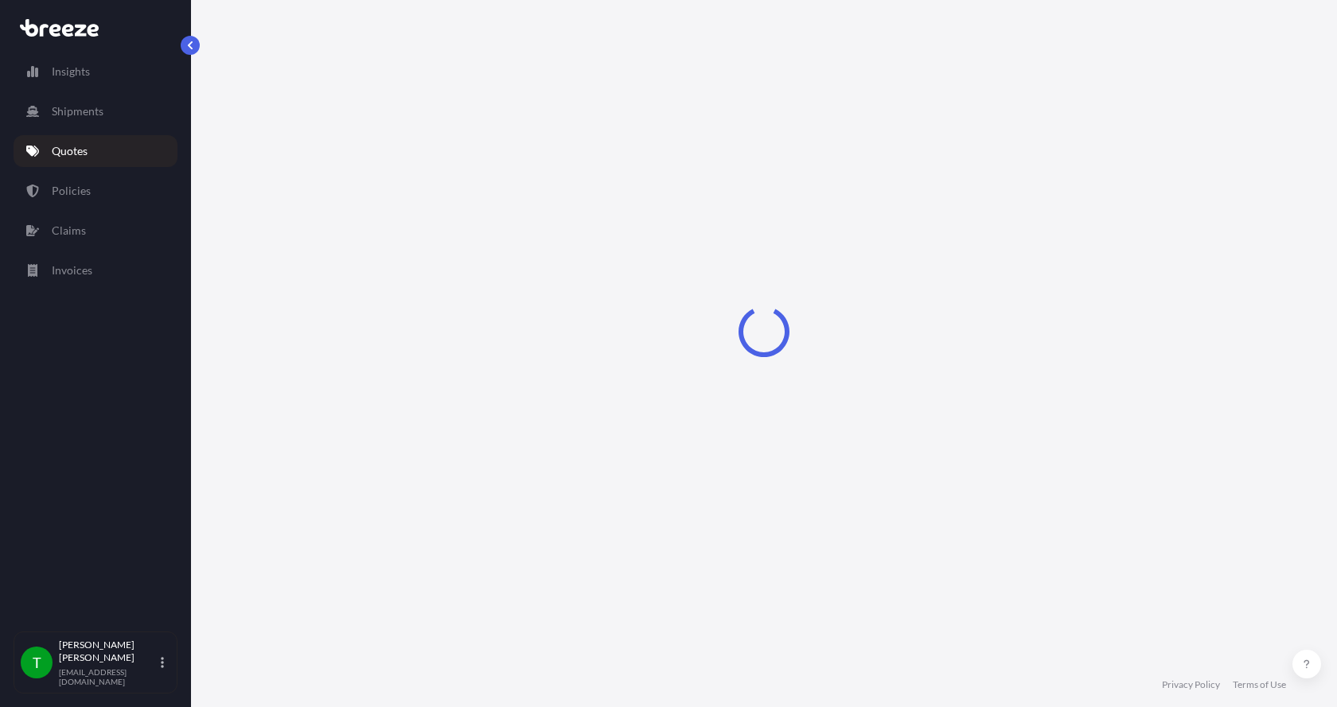
select select "Sea"
select select "1"
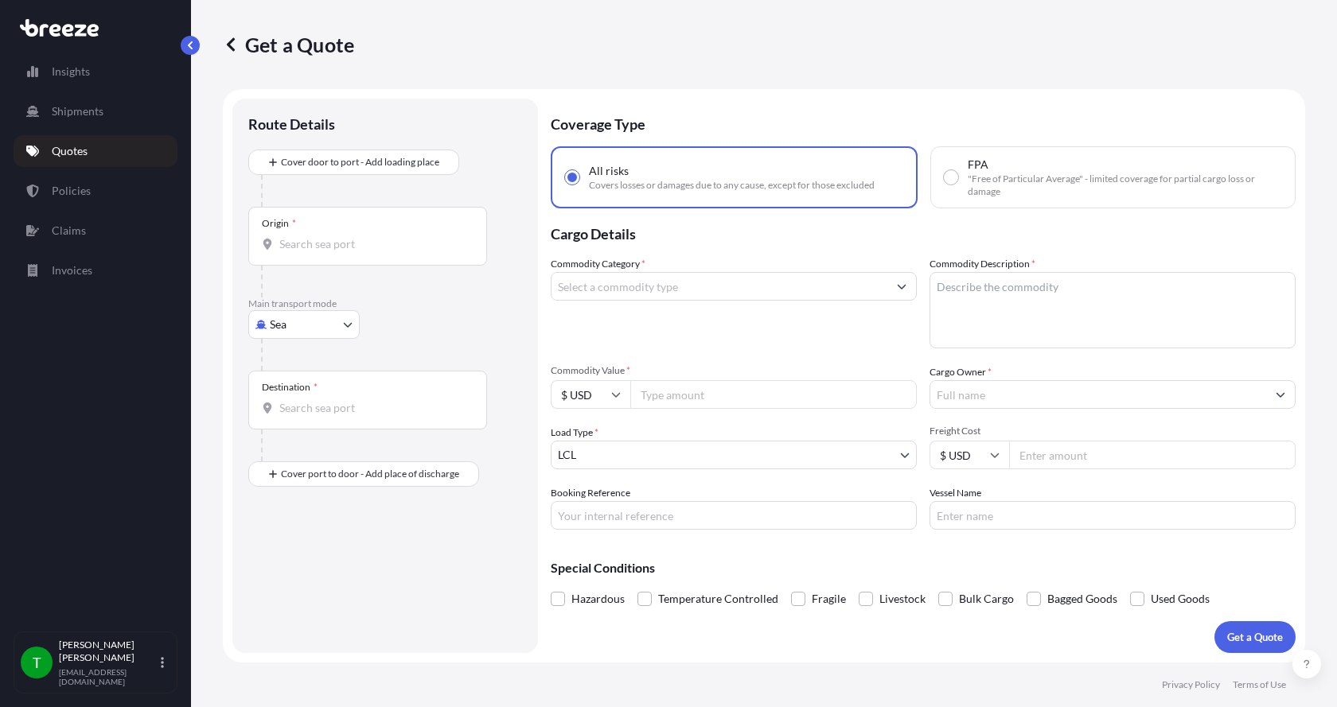
click at [303, 322] on body "Insights Shipments Quotes Policies Claims Invoices T Tim Gieseke tgieseke@jafra…" at bounding box center [668, 353] width 1337 height 707
click at [296, 420] on span "Road" at bounding box center [291, 423] width 25 height 16
select select "Road"
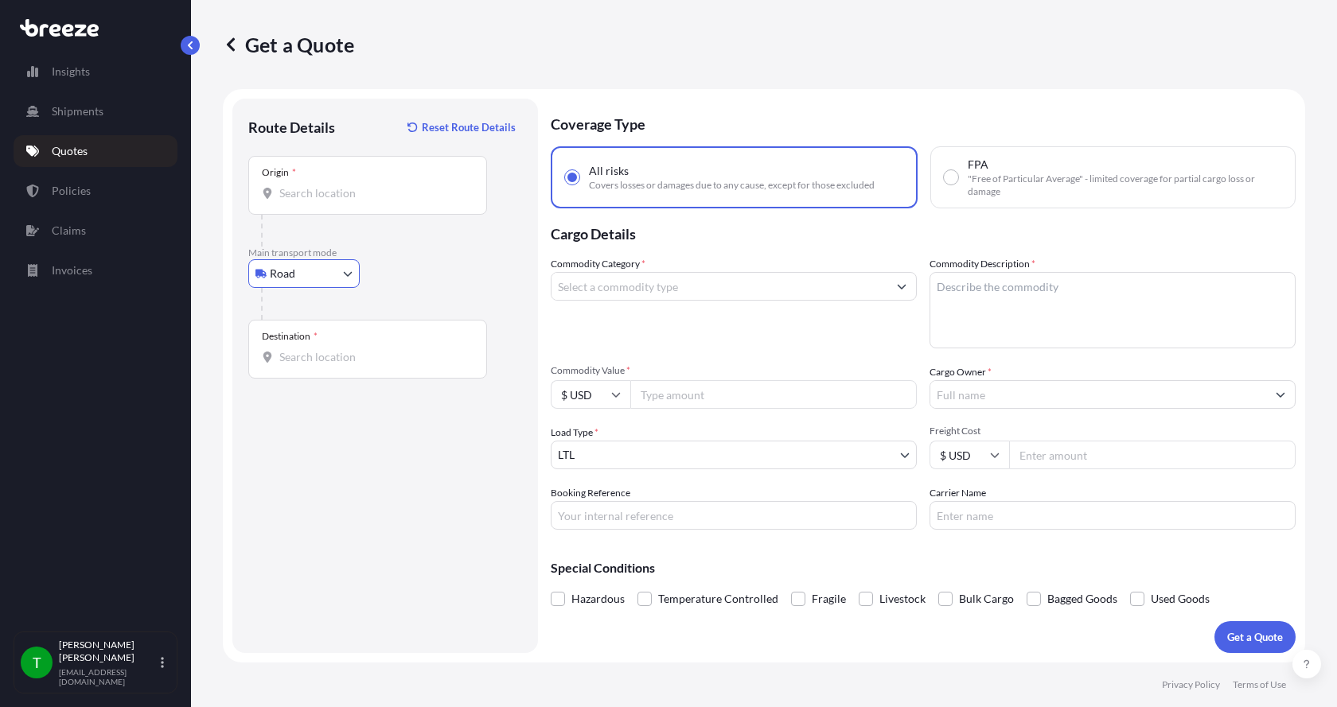
click at [317, 186] on input "Origin *" at bounding box center [373, 193] width 188 height 16
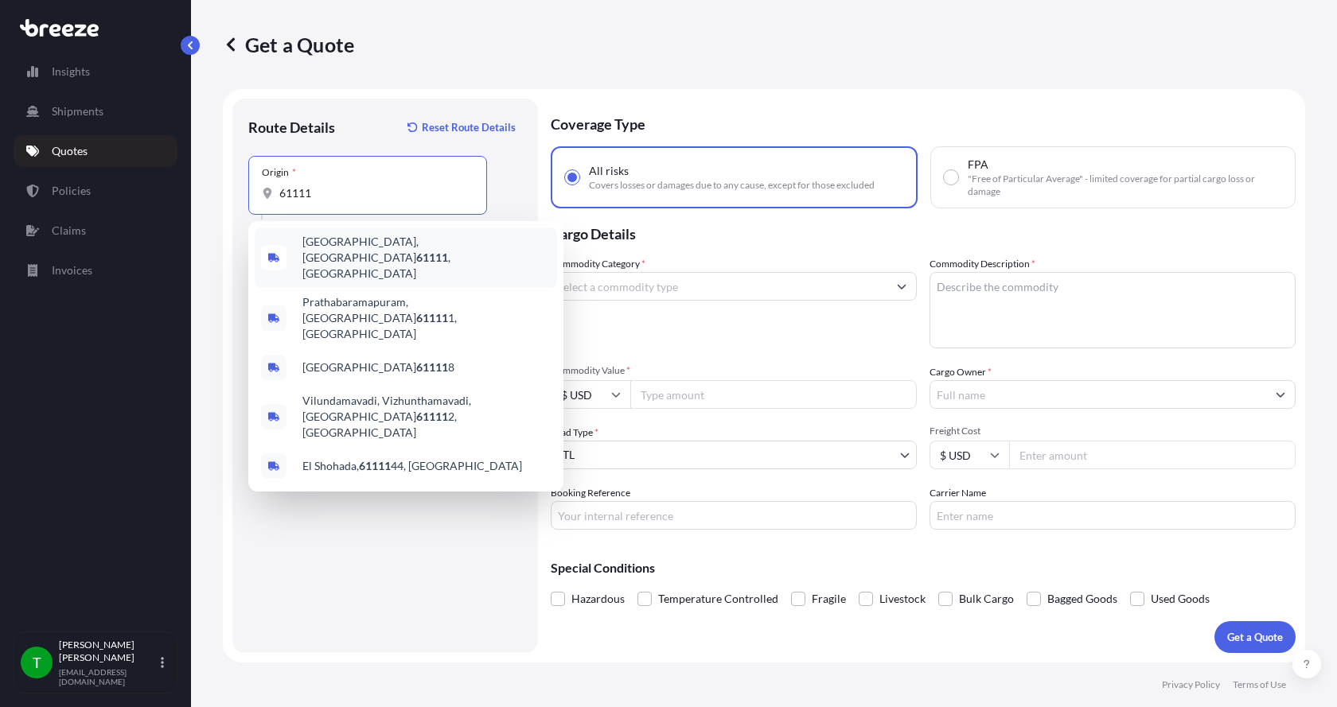
click at [318, 249] on span "Loves Park, IL 61111 , USA" at bounding box center [426, 258] width 248 height 48
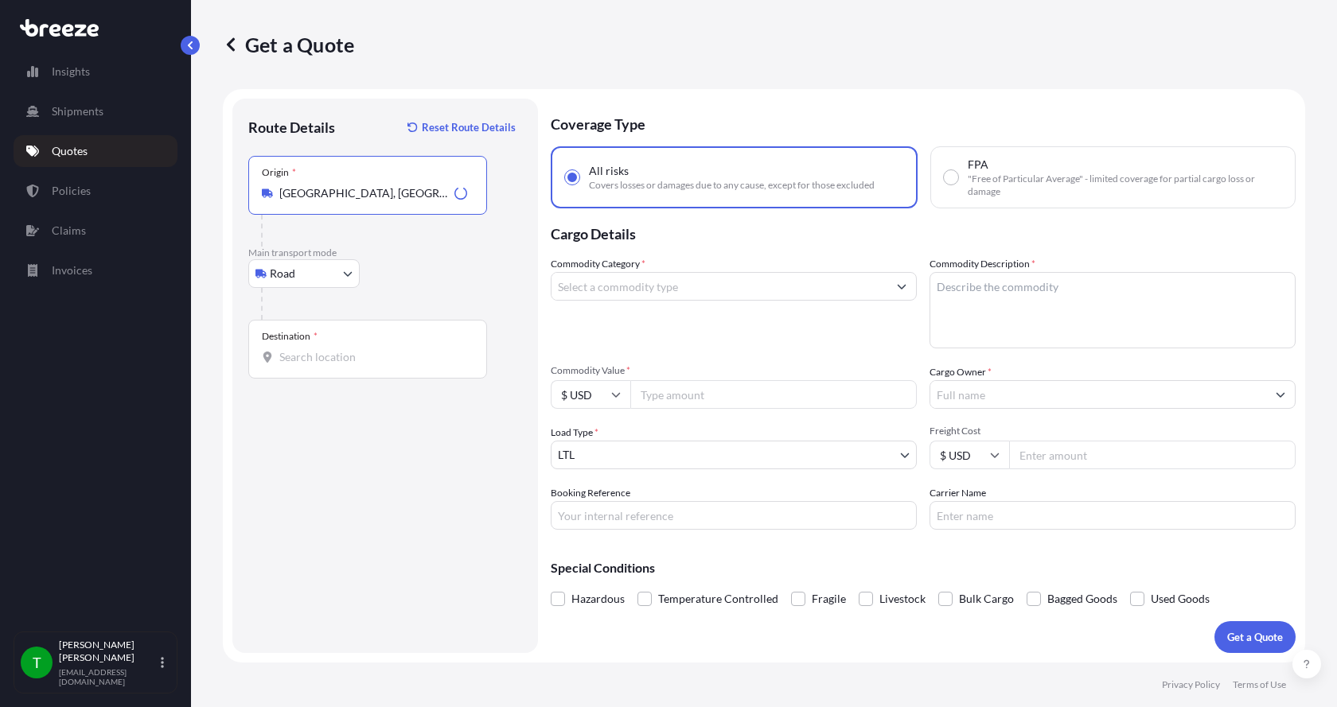
type input "Loves Park, IL 61111, USA"
click at [288, 357] on input "Destination *" at bounding box center [373, 357] width 188 height 16
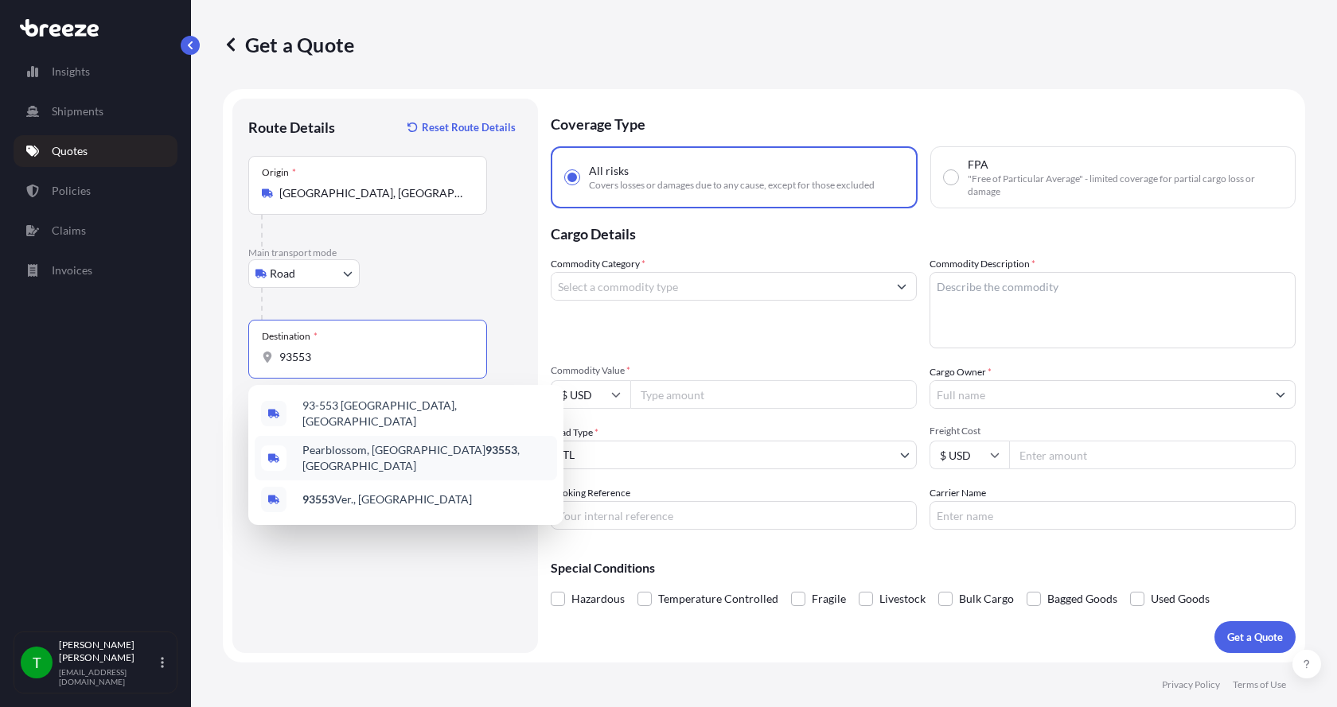
click at [346, 442] on span "Pearblossom, CA 93553 , USA" at bounding box center [426, 458] width 248 height 32
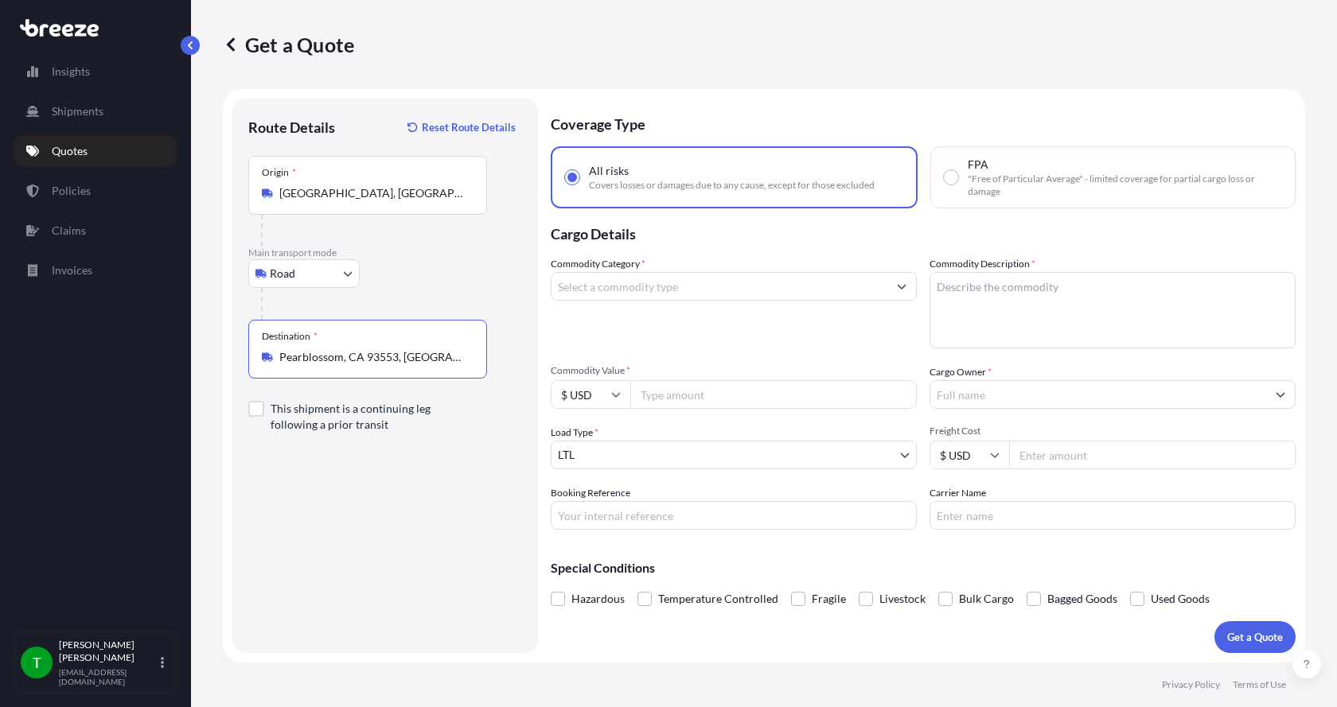
type input "Pearblossom, CA 93553, USA"
click at [625, 287] on input "Commodity Category *" at bounding box center [720, 286] width 336 height 29
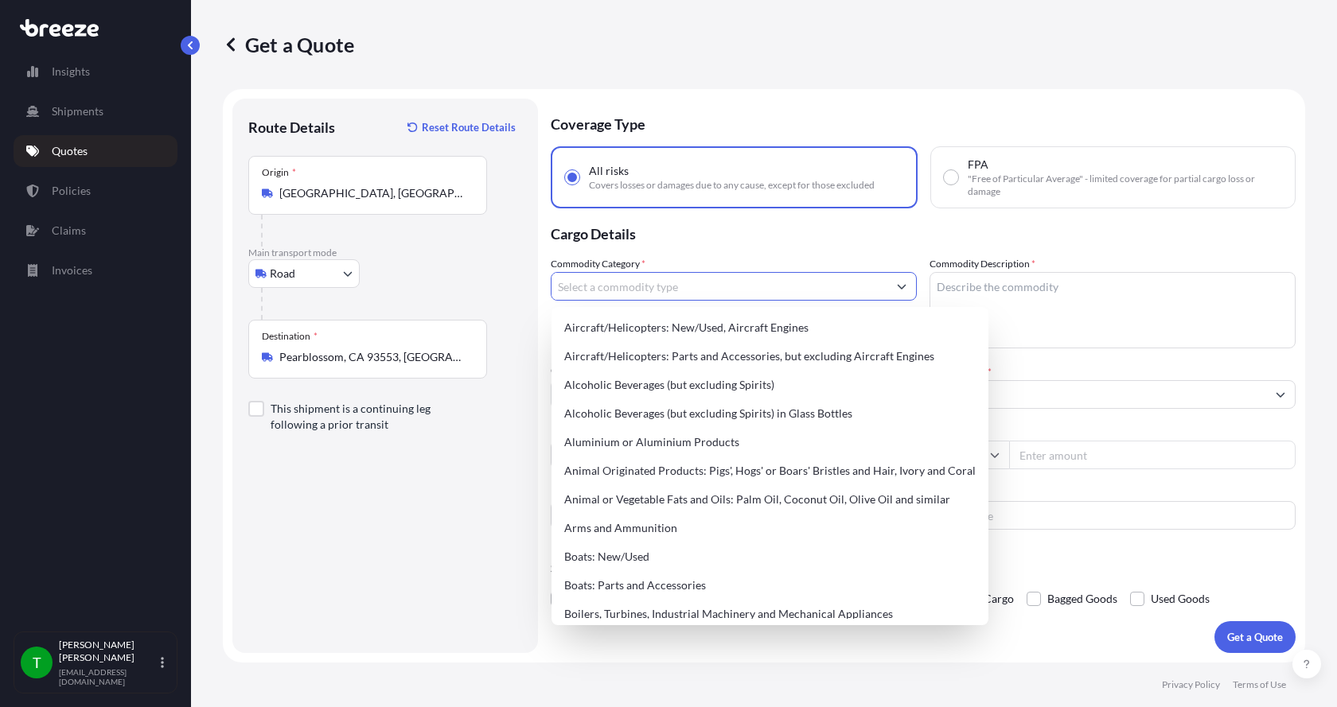
type input "J"
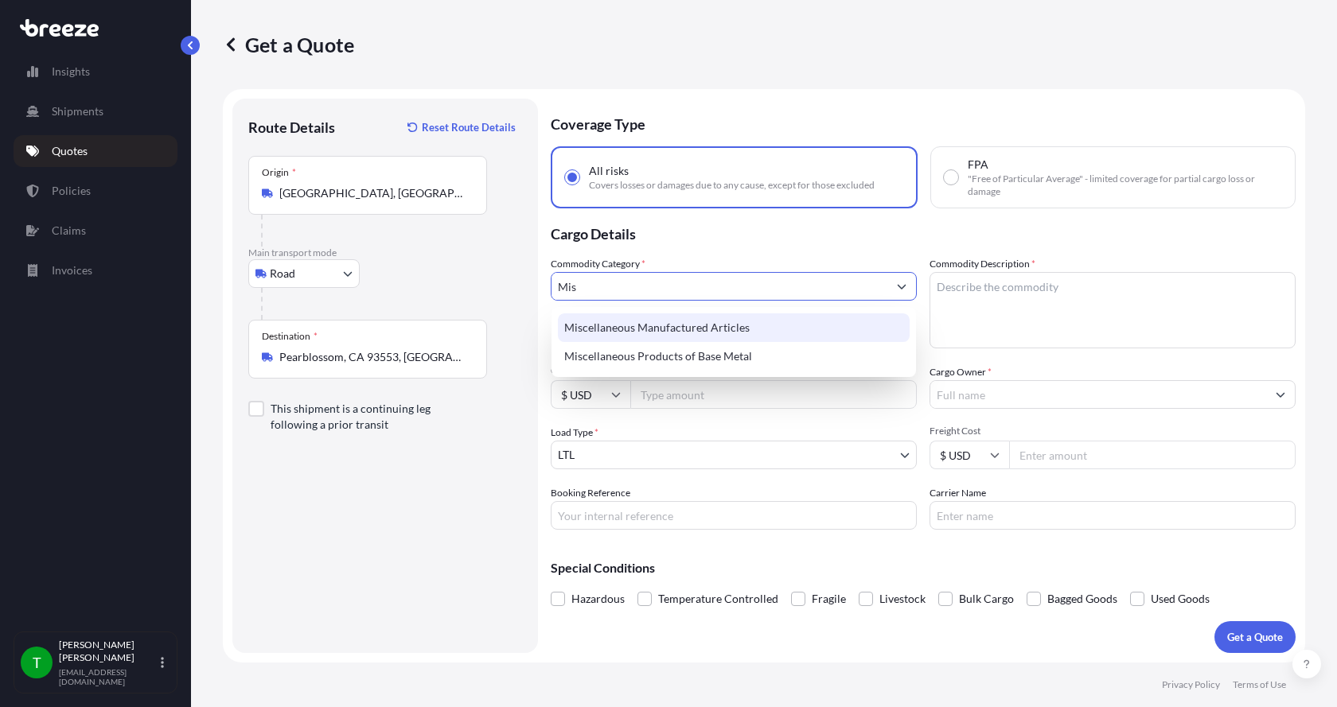
click at [611, 333] on div "Miscellaneous Manufactured Articles" at bounding box center [734, 328] width 352 height 29
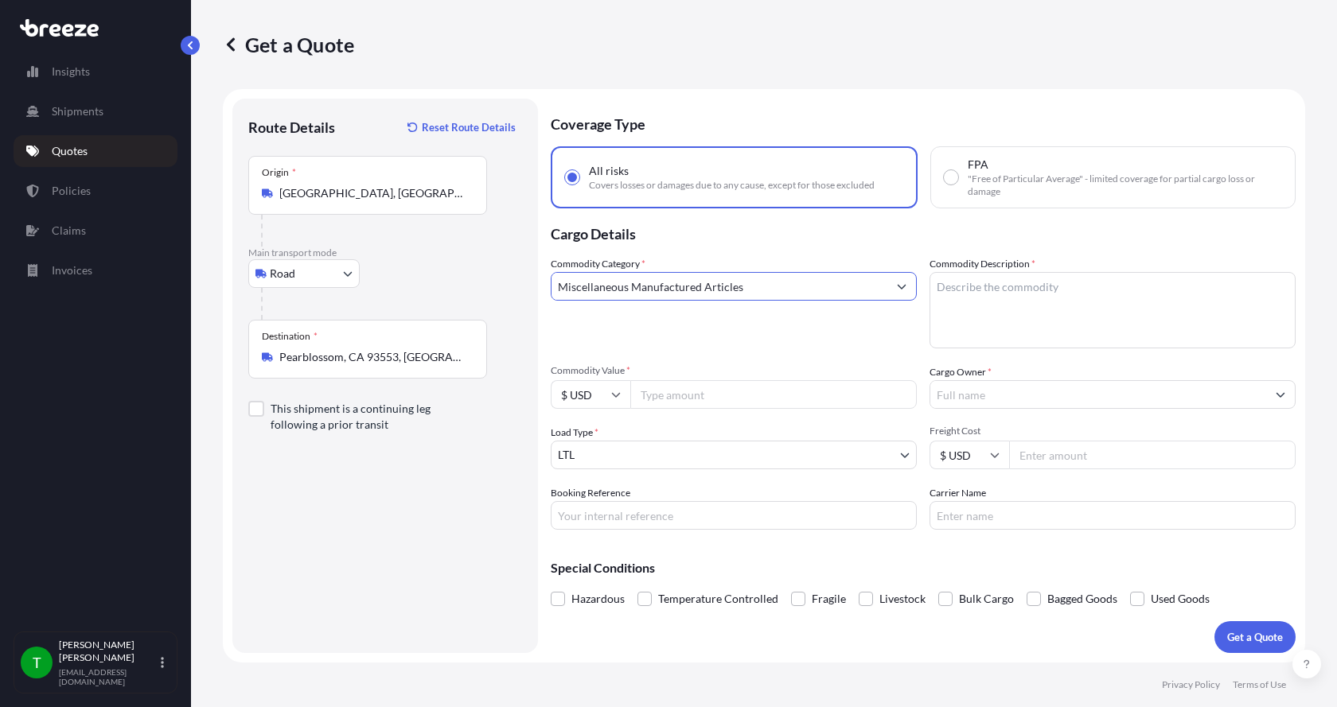
type input "Miscellaneous Manufactured Articles"
click at [1026, 291] on textarea "Commodity Description *" at bounding box center [1113, 310] width 366 height 76
drag, startPoint x: 990, startPoint y: 294, endPoint x: 918, endPoint y: 292, distance: 71.7
click at [918, 292] on div "Commodity Category * Miscellaneous Manufactured Articles Commodity Description …" at bounding box center [923, 393] width 745 height 274
type textarea "Generator Rebuild Parts"
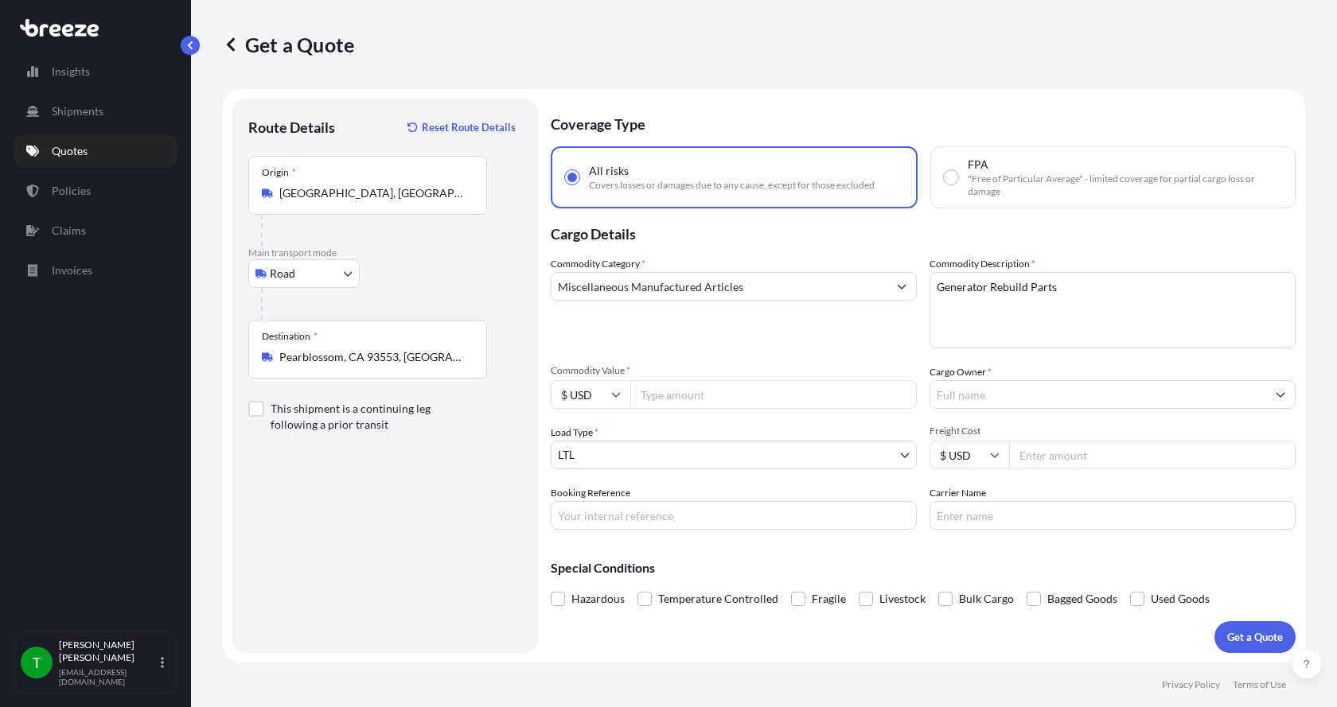
click at [699, 402] on input "Commodity Value *" at bounding box center [773, 394] width 287 height 29
click at [708, 398] on input "Commodity Value *" at bounding box center [773, 394] width 287 height 29
type input "14600.00"
click at [1000, 396] on input "Cargo Owner *" at bounding box center [1098, 394] width 336 height 29
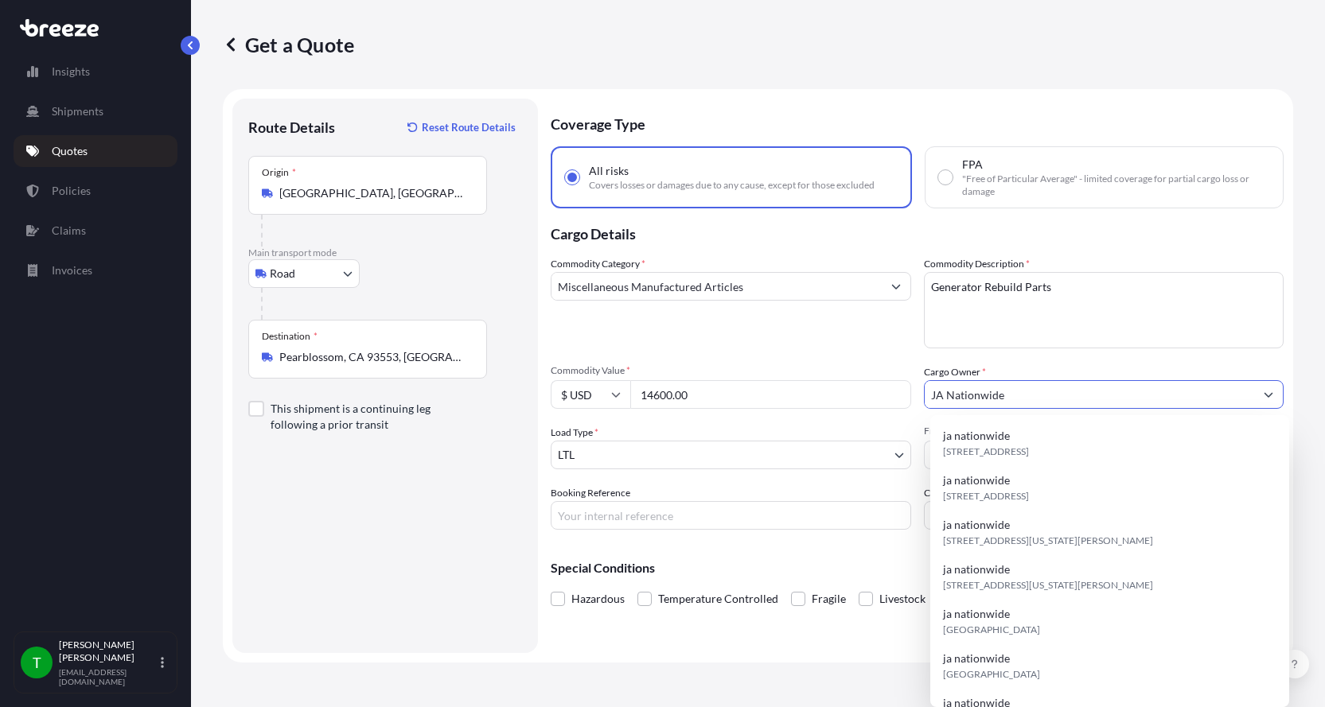
type input "JA Nationwide"
click at [688, 512] on input "Booking Reference" at bounding box center [731, 515] width 361 height 29
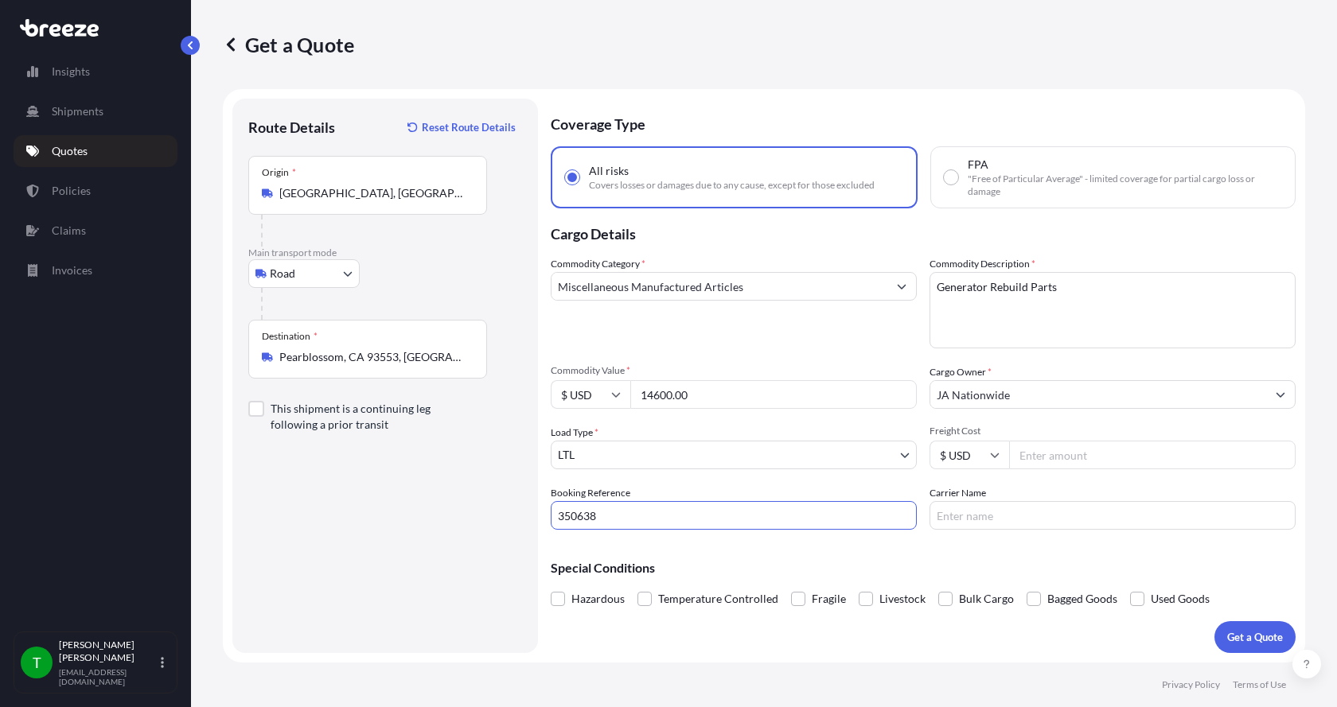
type input "350638"
click at [1063, 458] on input "Freight Cost" at bounding box center [1152, 455] width 287 height 29
type input "790.00"
click at [1018, 519] on input "Carrier Name" at bounding box center [1113, 515] width 366 height 29
type input "Conway XPO"
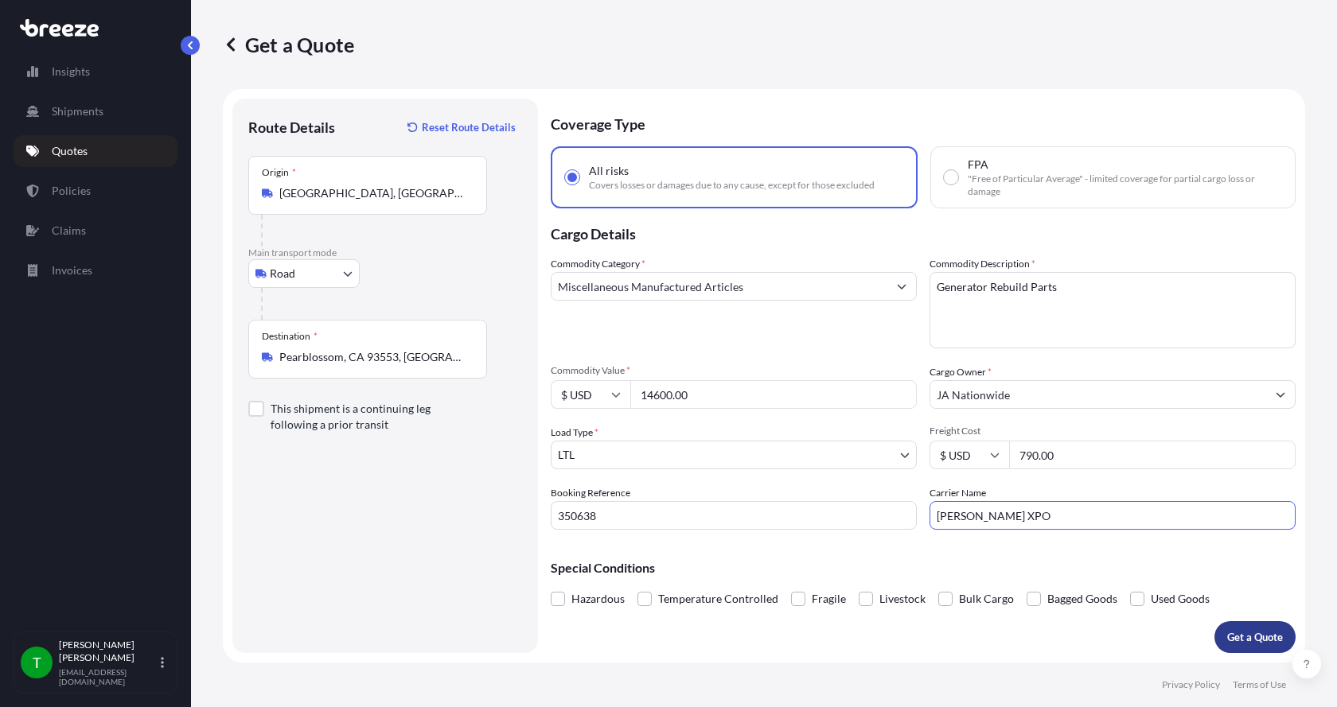
click at [1223, 641] on button "Get a Quote" at bounding box center [1254, 638] width 81 height 32
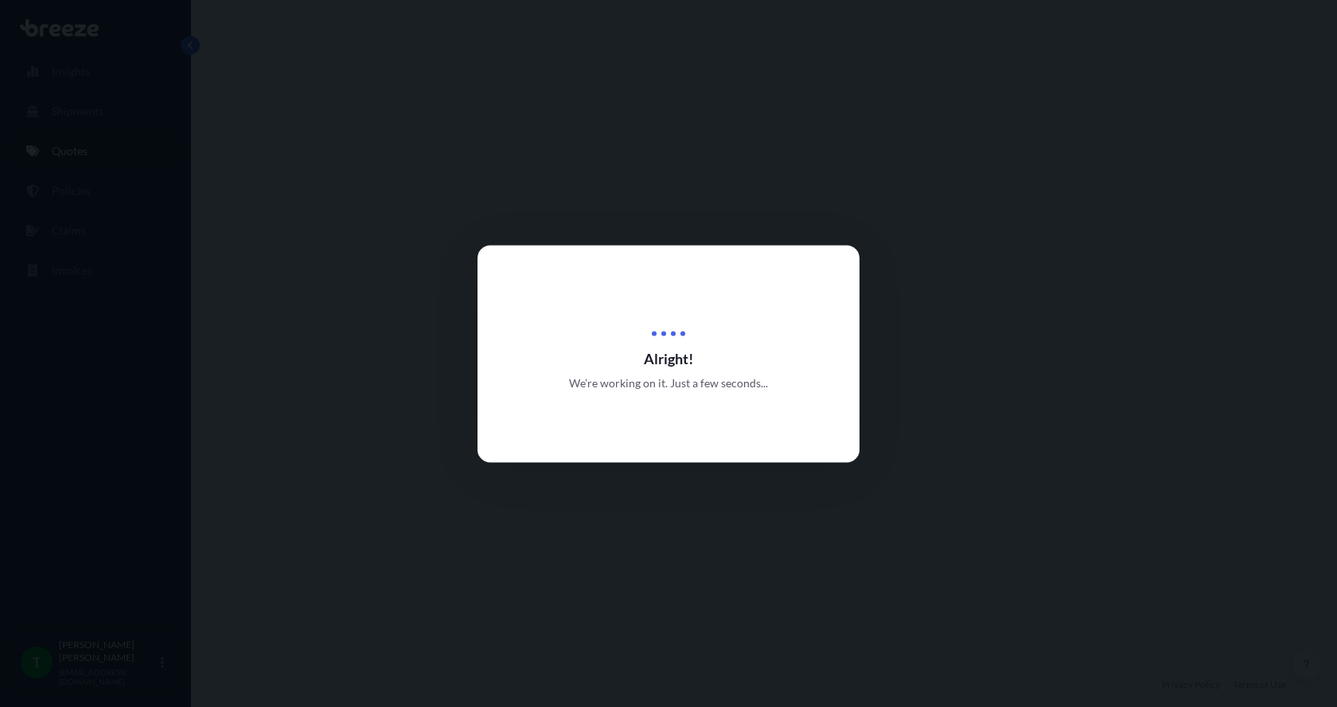
select select "Road"
select select "1"
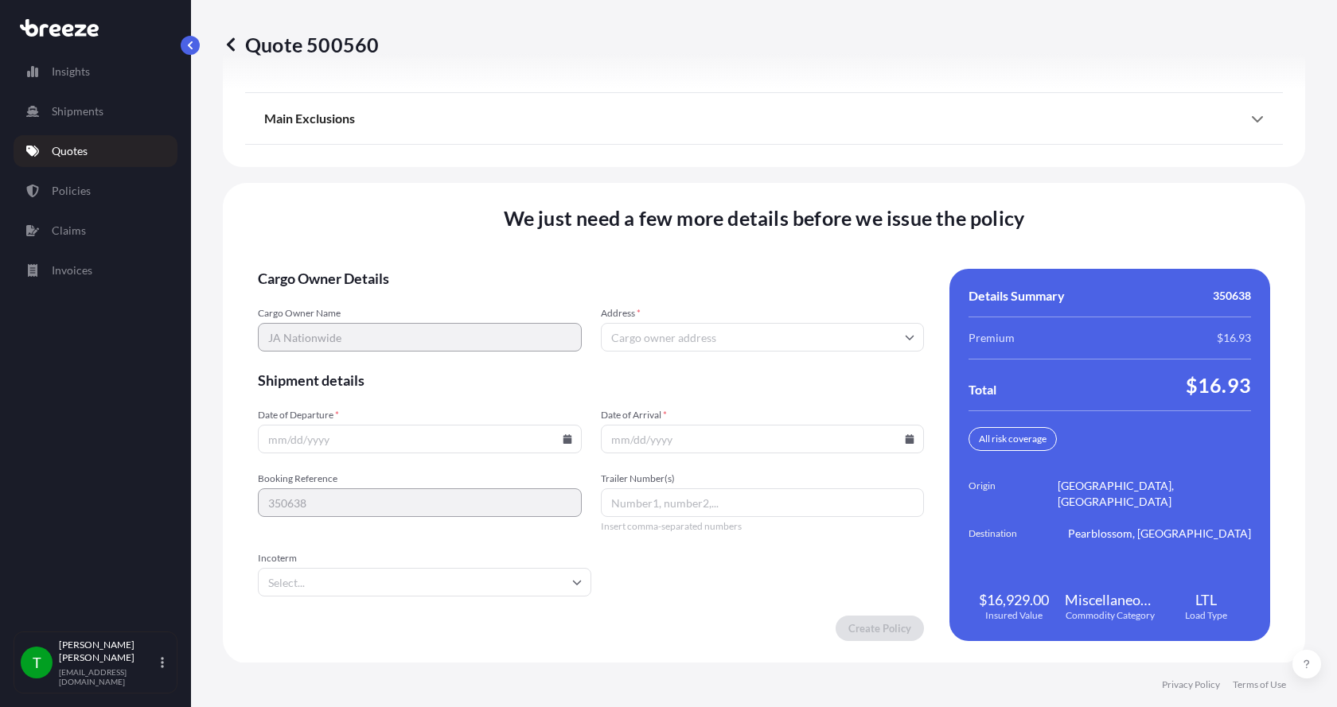
scroll to position [2094, 0]
click at [619, 341] on input "Address *" at bounding box center [763, 336] width 324 height 29
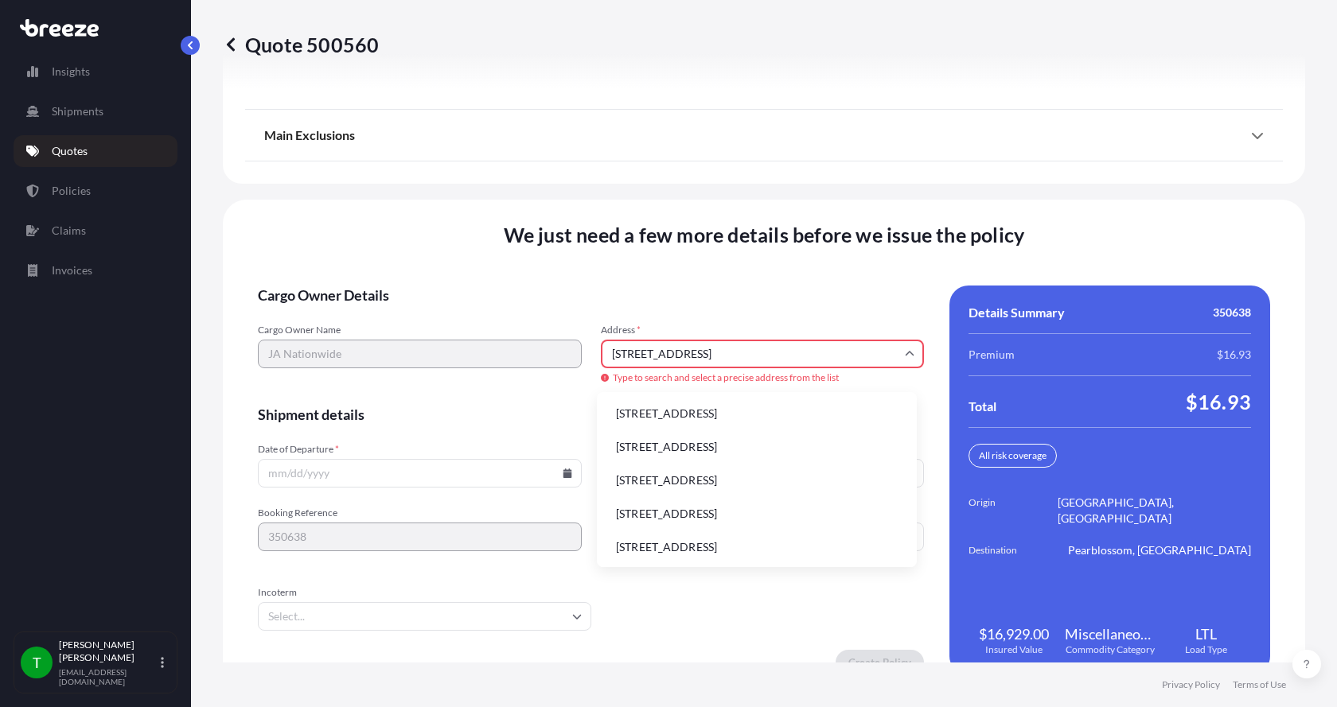
click at [631, 415] on li "6306 N Alpine Rd, Loves Park, IL, USA" at bounding box center [756, 414] width 307 height 30
type input "6306 N Alpine Rd, Loves Park, IL 61111, USA"
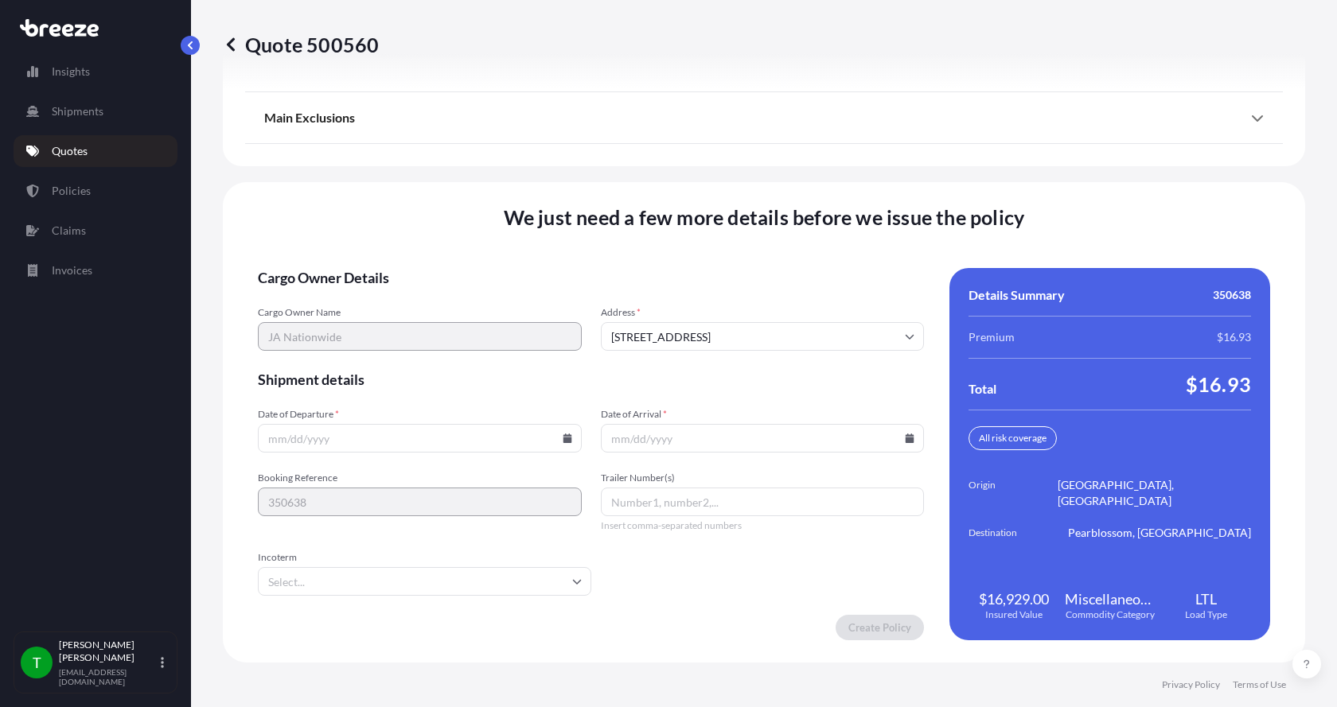
click at [564, 440] on icon at bounding box center [567, 439] width 9 height 10
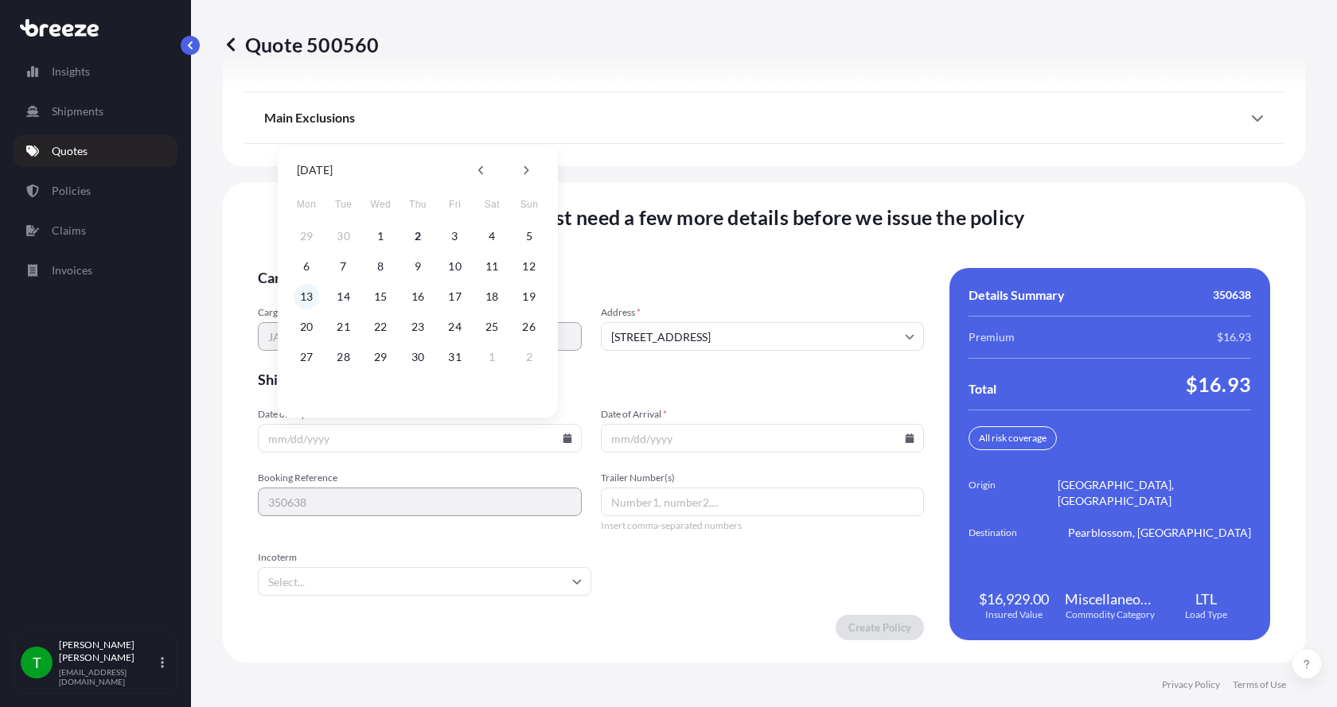
click at [308, 294] on button "13" at bounding box center [306, 296] width 25 height 25
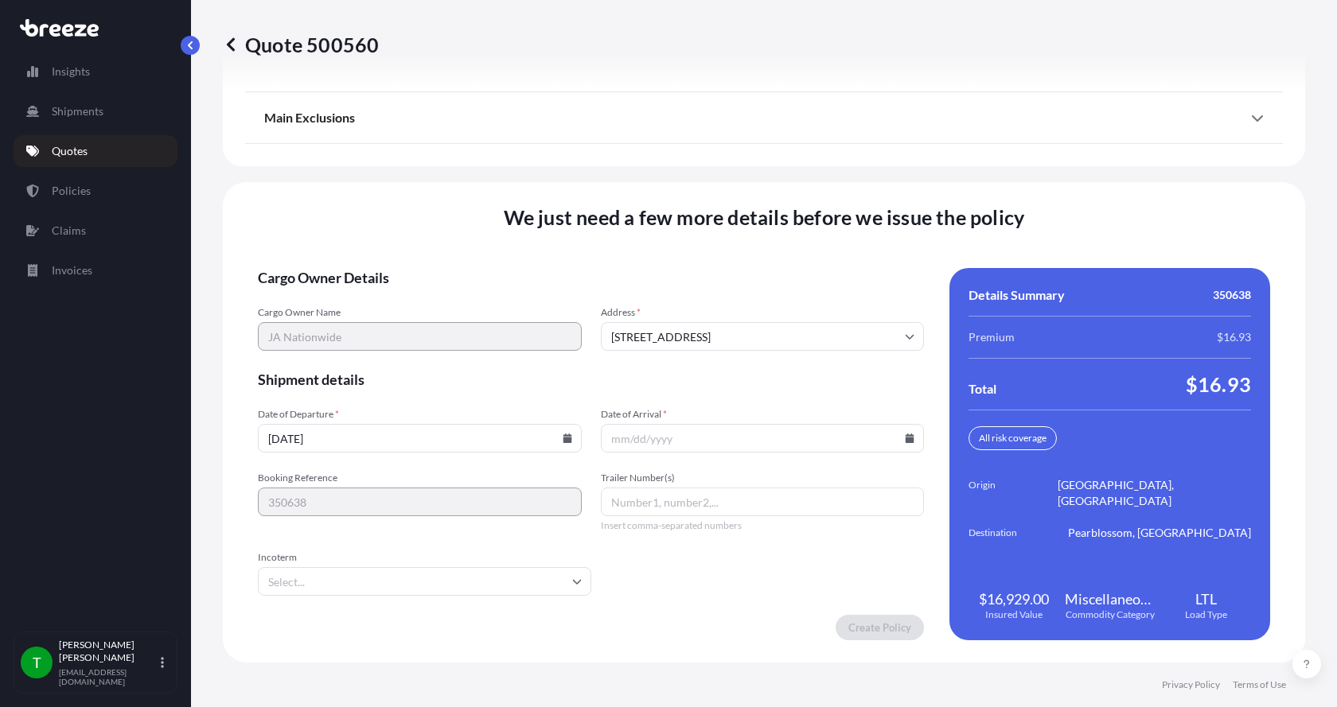
click at [325, 343] on button "13" at bounding box center [334, 350] width 19 height 14
click at [563, 437] on icon at bounding box center [568, 439] width 10 height 10
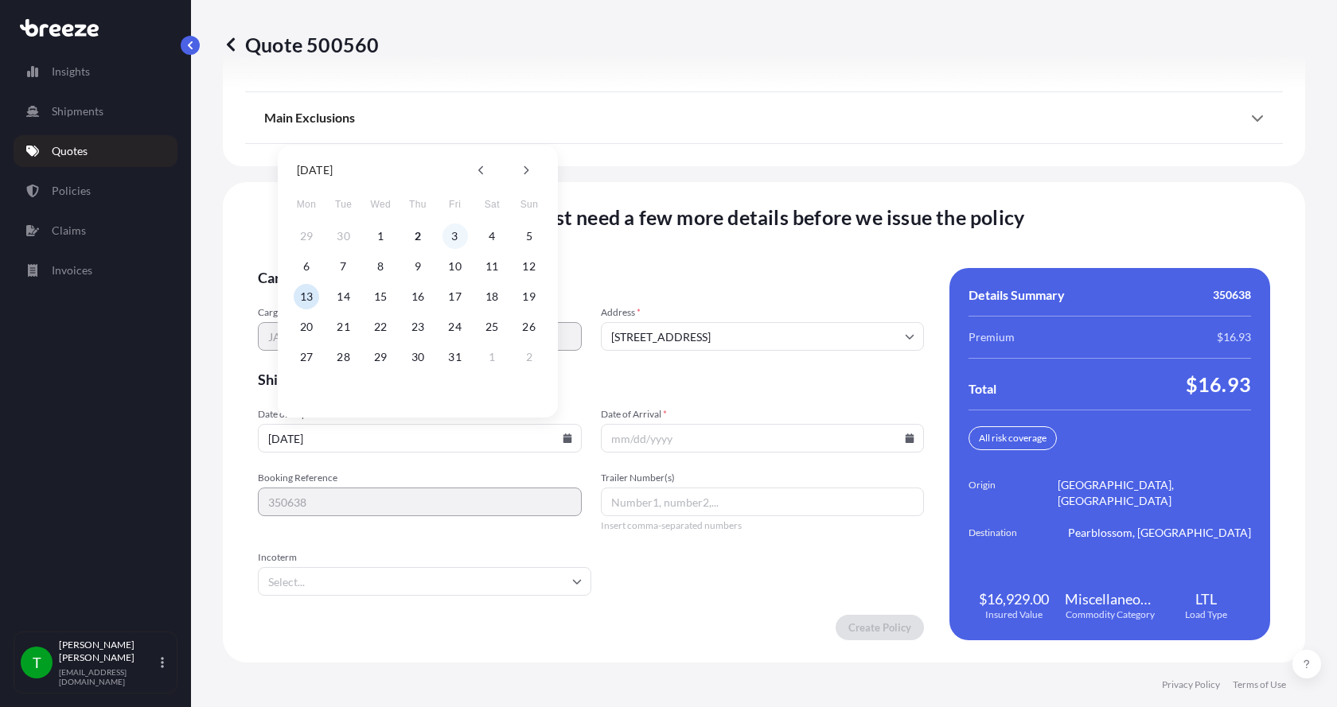
click at [449, 237] on button "3" at bounding box center [454, 236] width 25 height 25
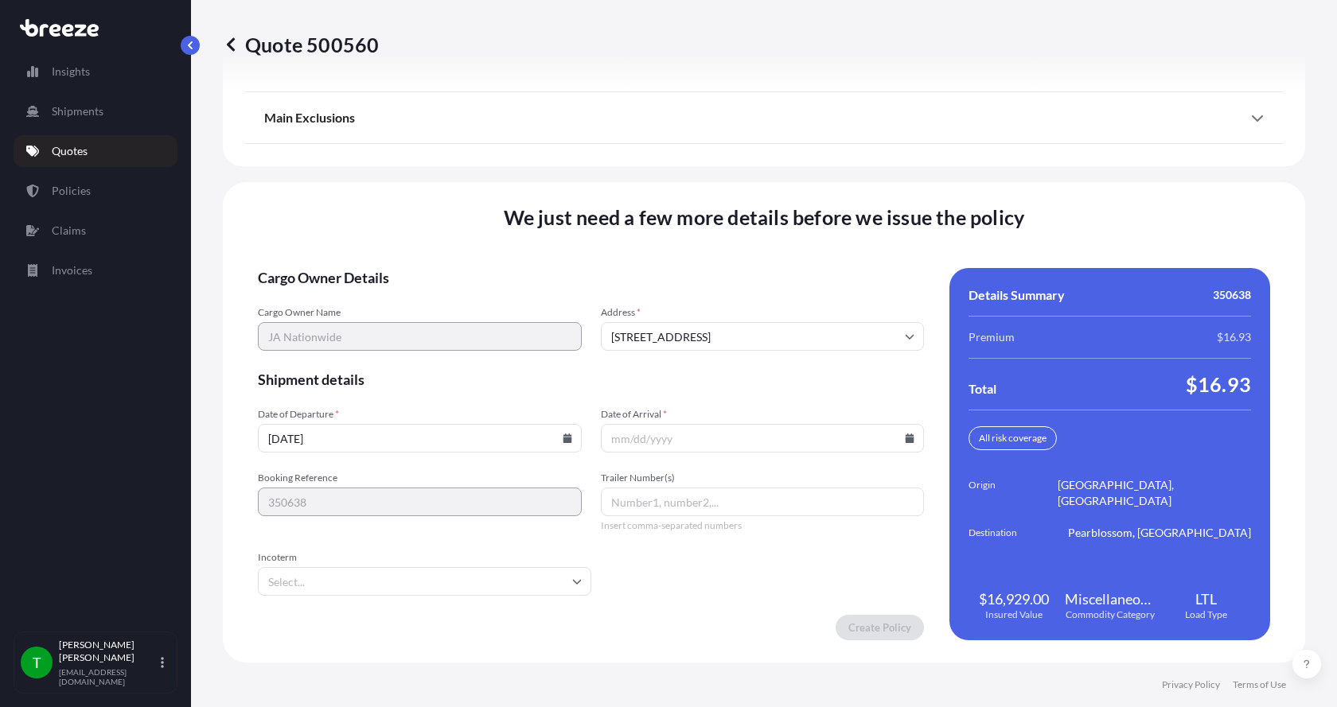
type input "10/03/2025"
click at [906, 438] on icon at bounding box center [910, 439] width 9 height 10
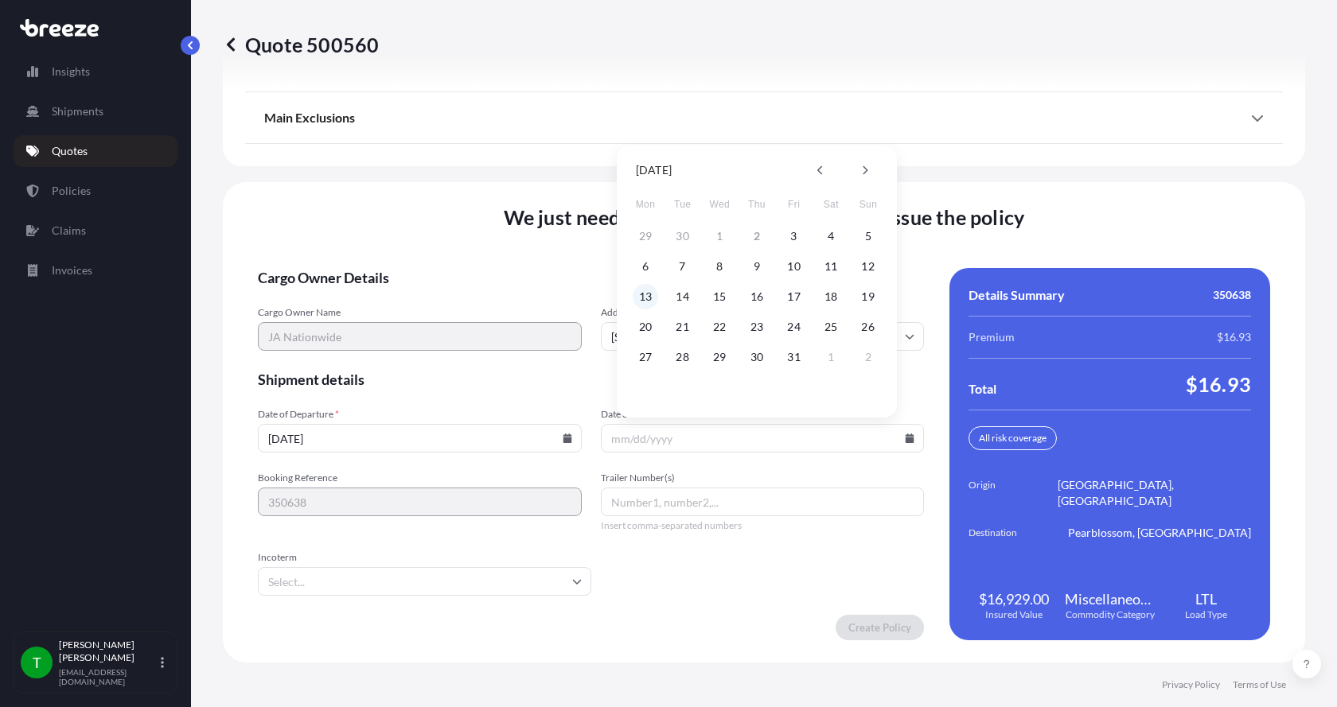
click at [644, 293] on button "13" at bounding box center [645, 296] width 25 height 25
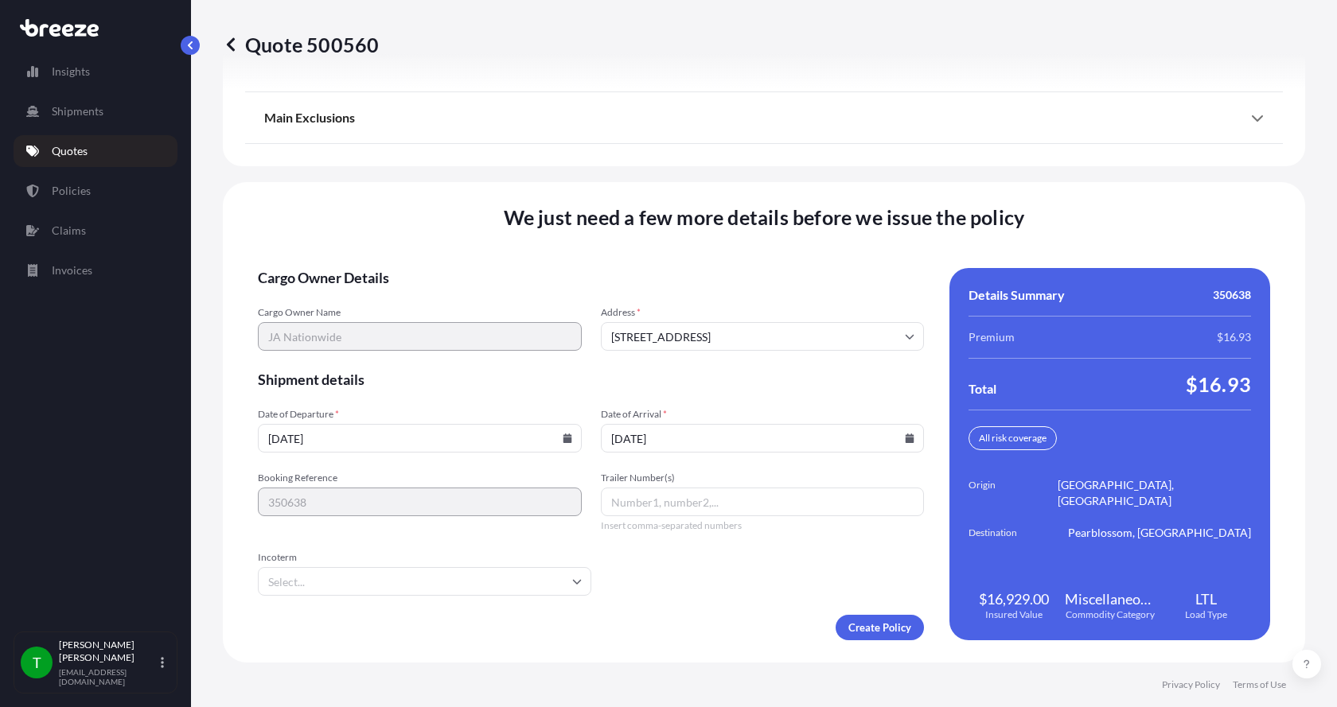
type input "10/13/2025"
click at [664, 343] on button "13" at bounding box center [673, 350] width 19 height 14
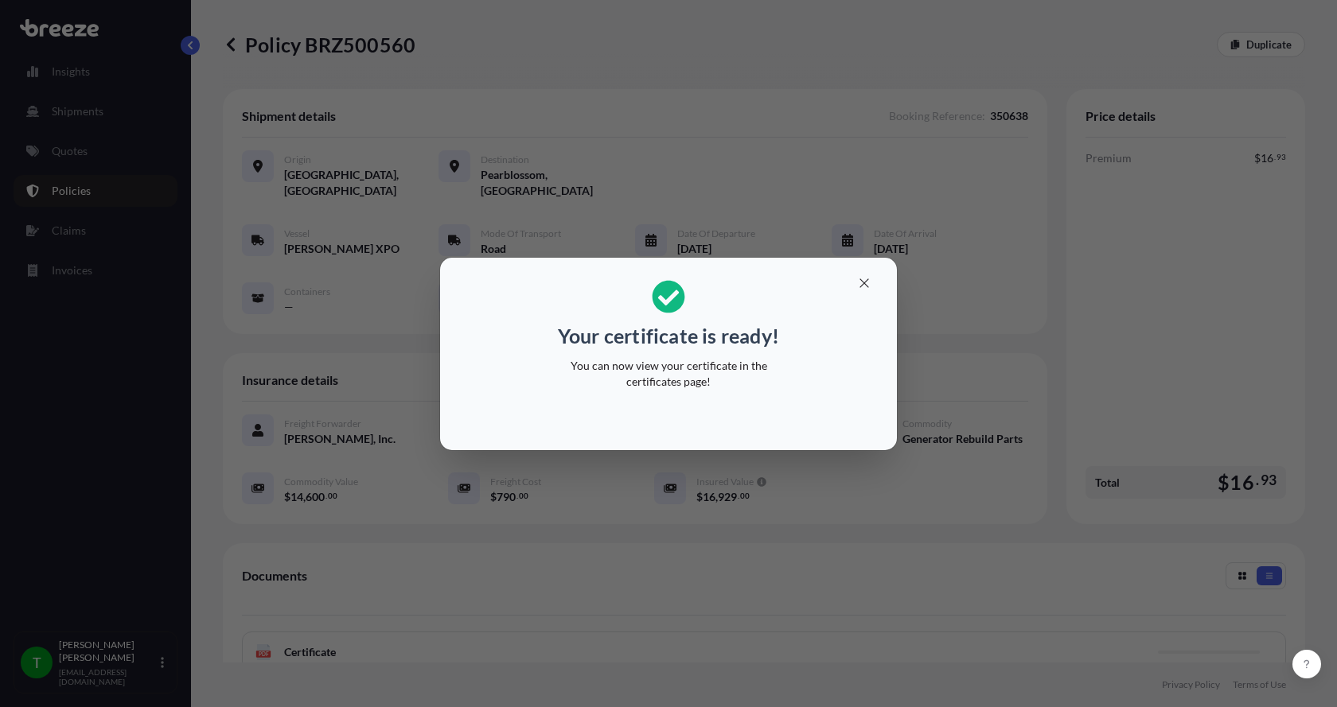
click at [302, 634] on div "Your certificate is ready! You can now view your certificate in the certificate…" at bounding box center [668, 353] width 1337 height 707
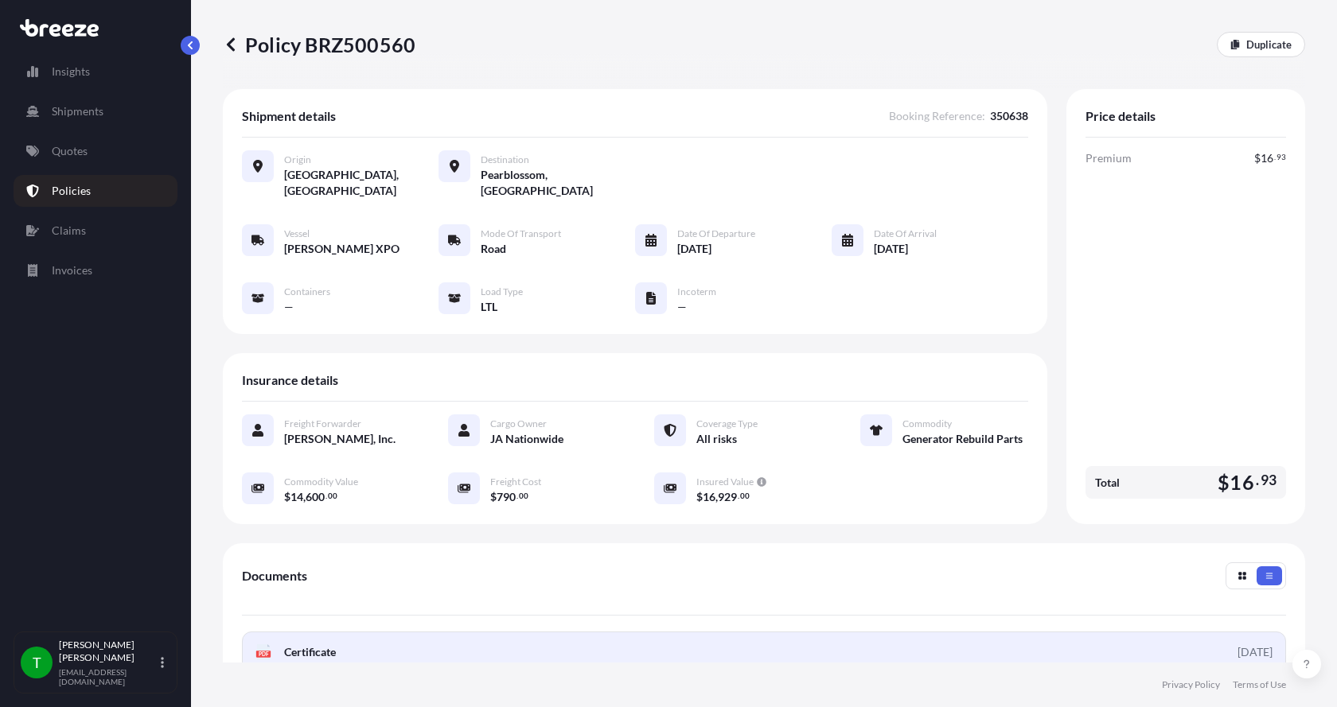
click at [267, 652] on text "PDF" at bounding box center [264, 655] width 10 height 6
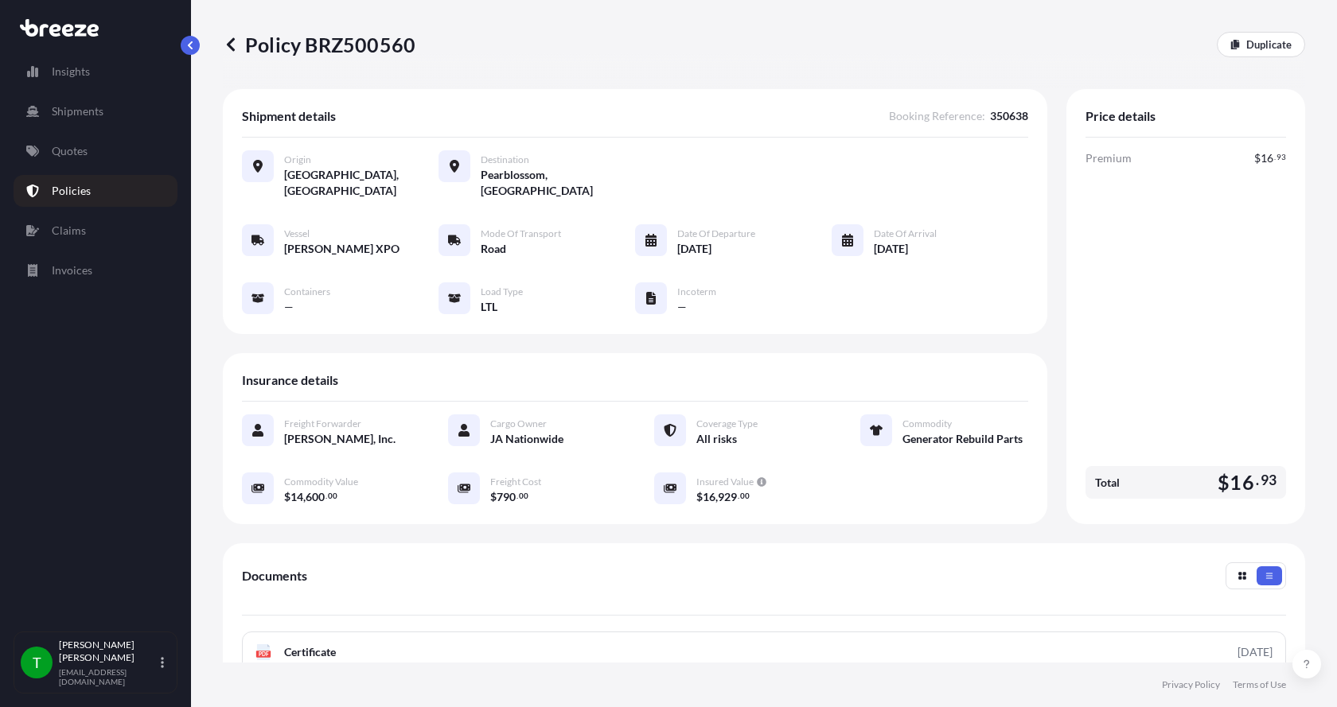
click at [1217, 42] on div "Duplicate" at bounding box center [1261, 44] width 88 height 25
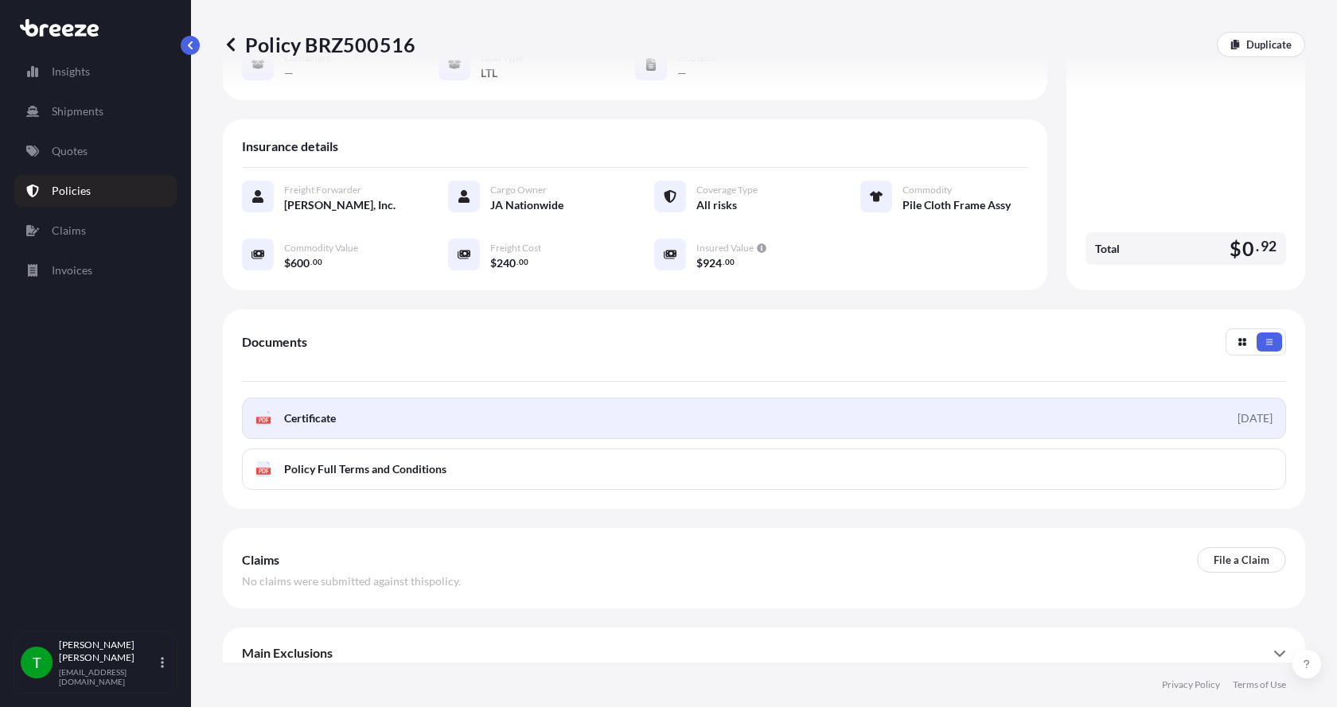
click at [289, 411] on span "Certificate" at bounding box center [310, 419] width 52 height 16
